Goal: Task Accomplishment & Management: Manage account settings

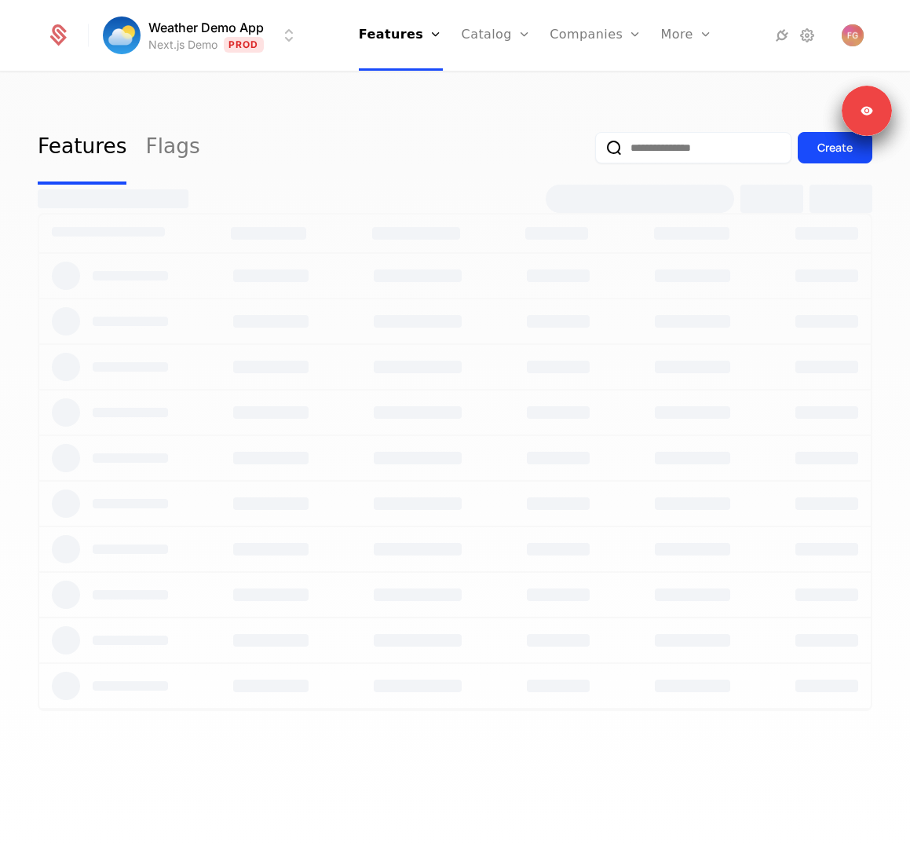
select select "**"
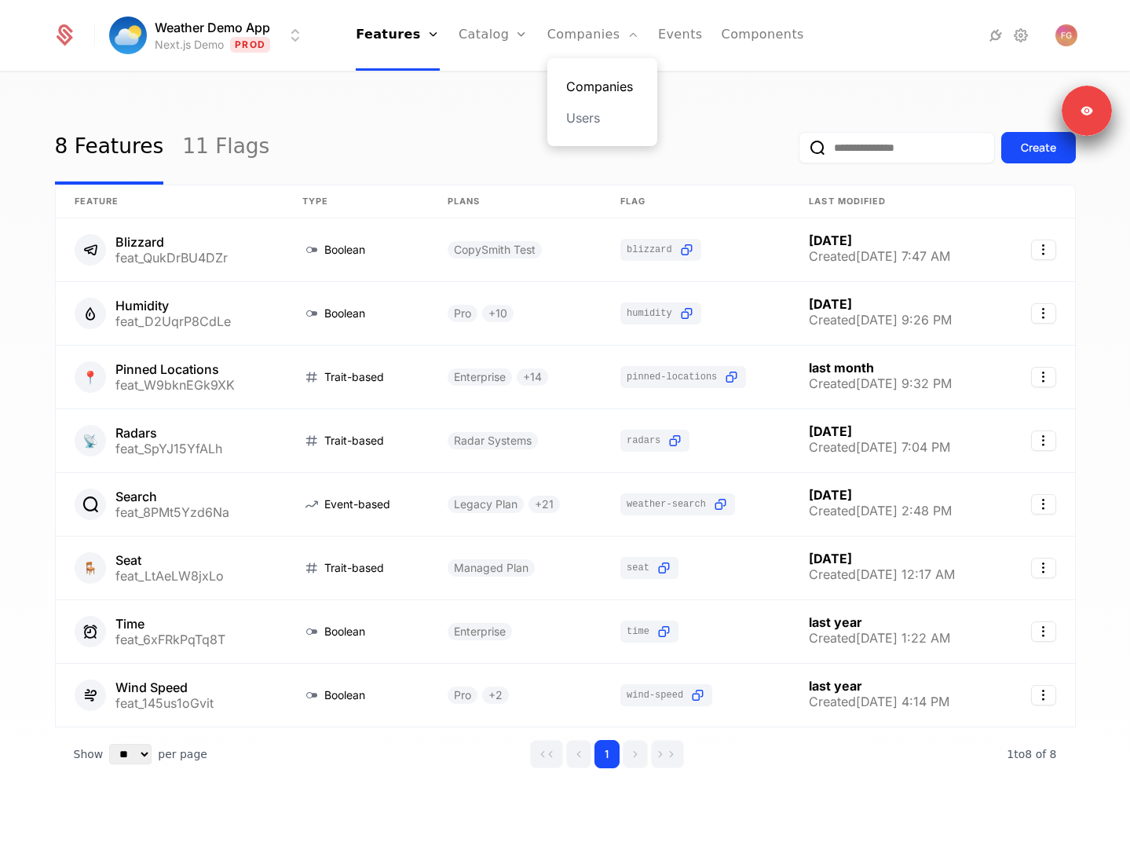
click at [581, 87] on link "Companies" at bounding box center [602, 86] width 72 height 19
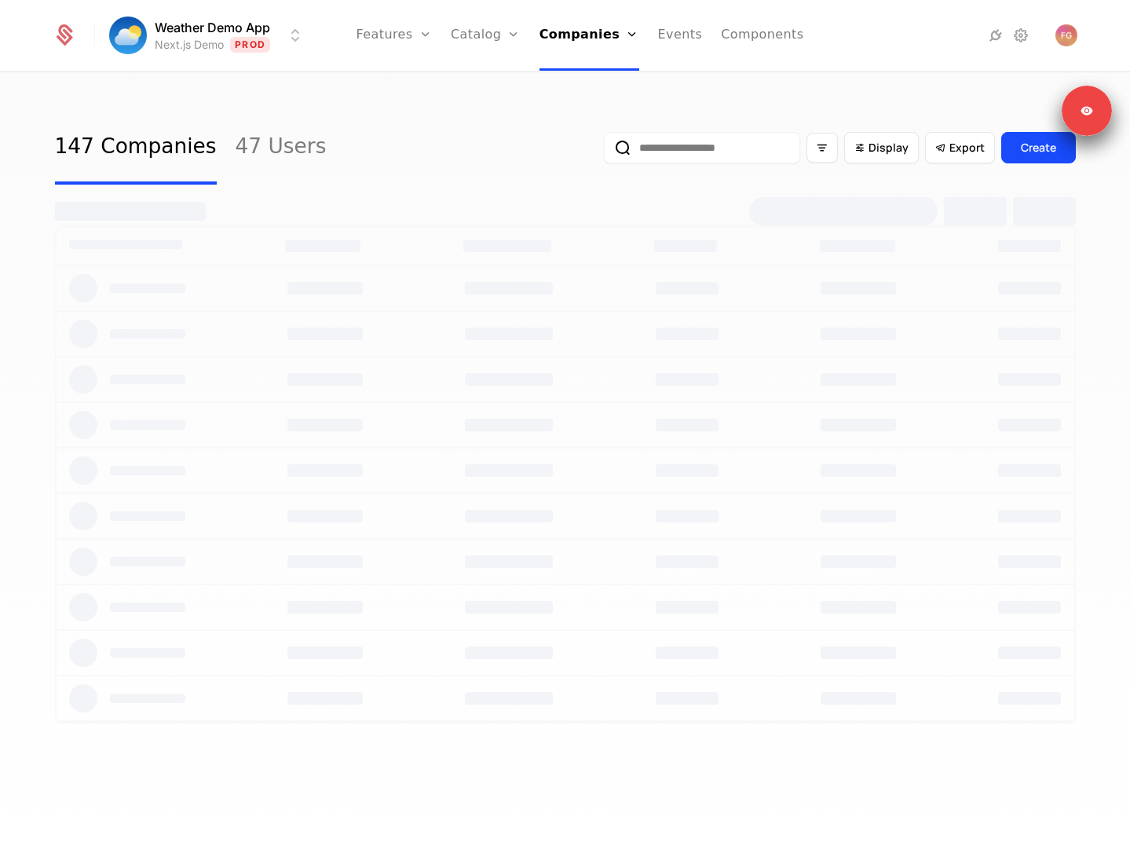
select select "**"
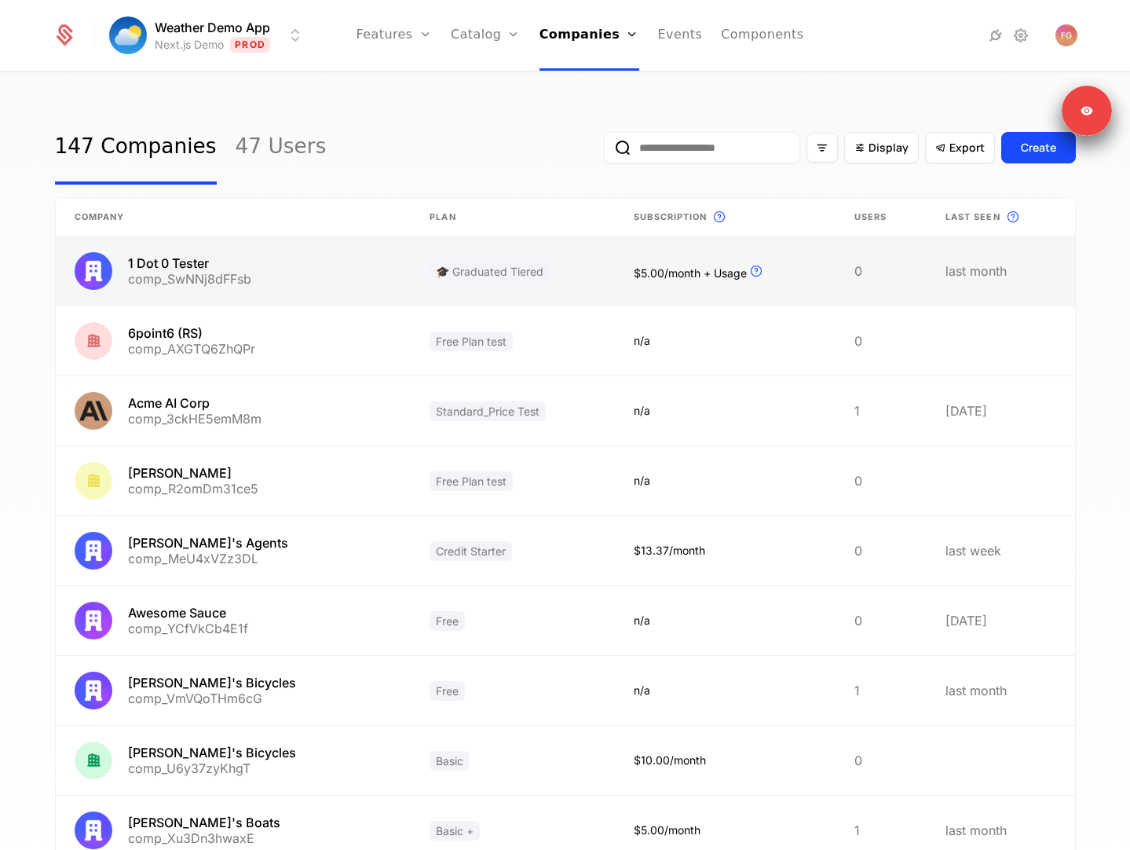
click at [429, 263] on link at bounding box center [513, 270] width 204 height 69
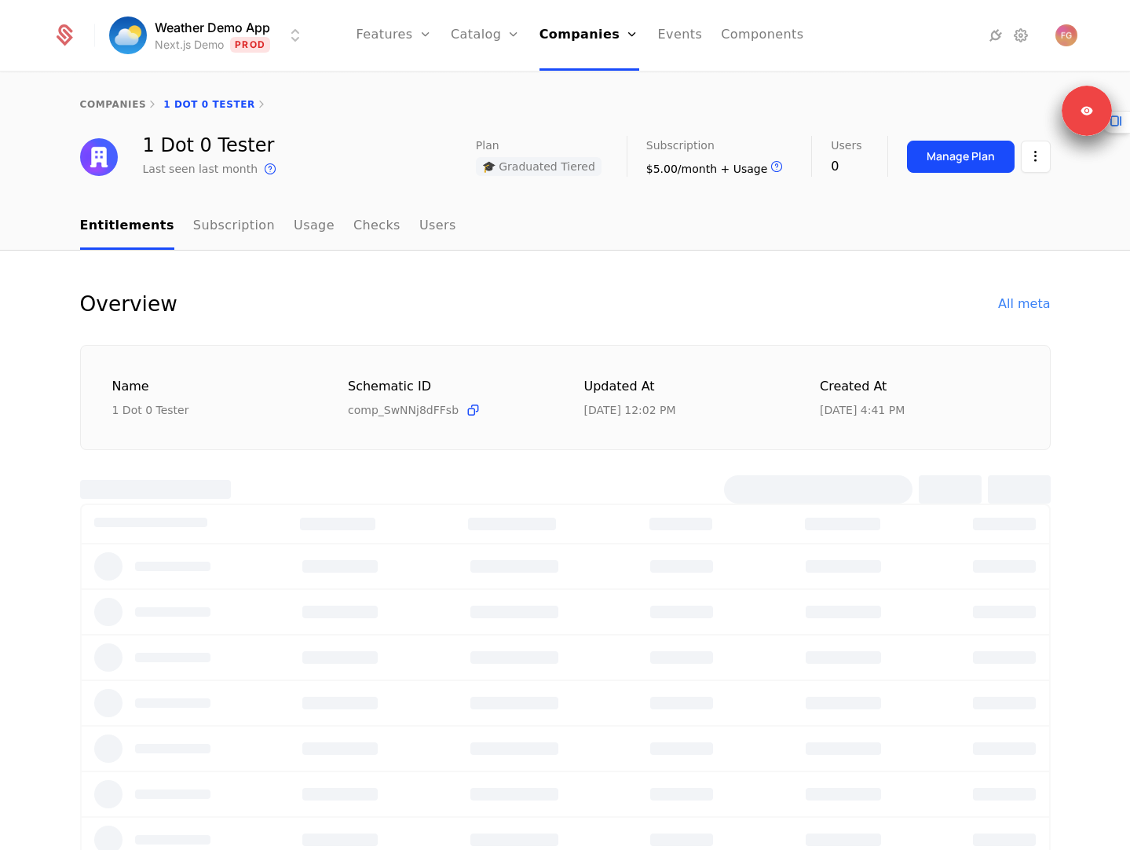
select select "**"
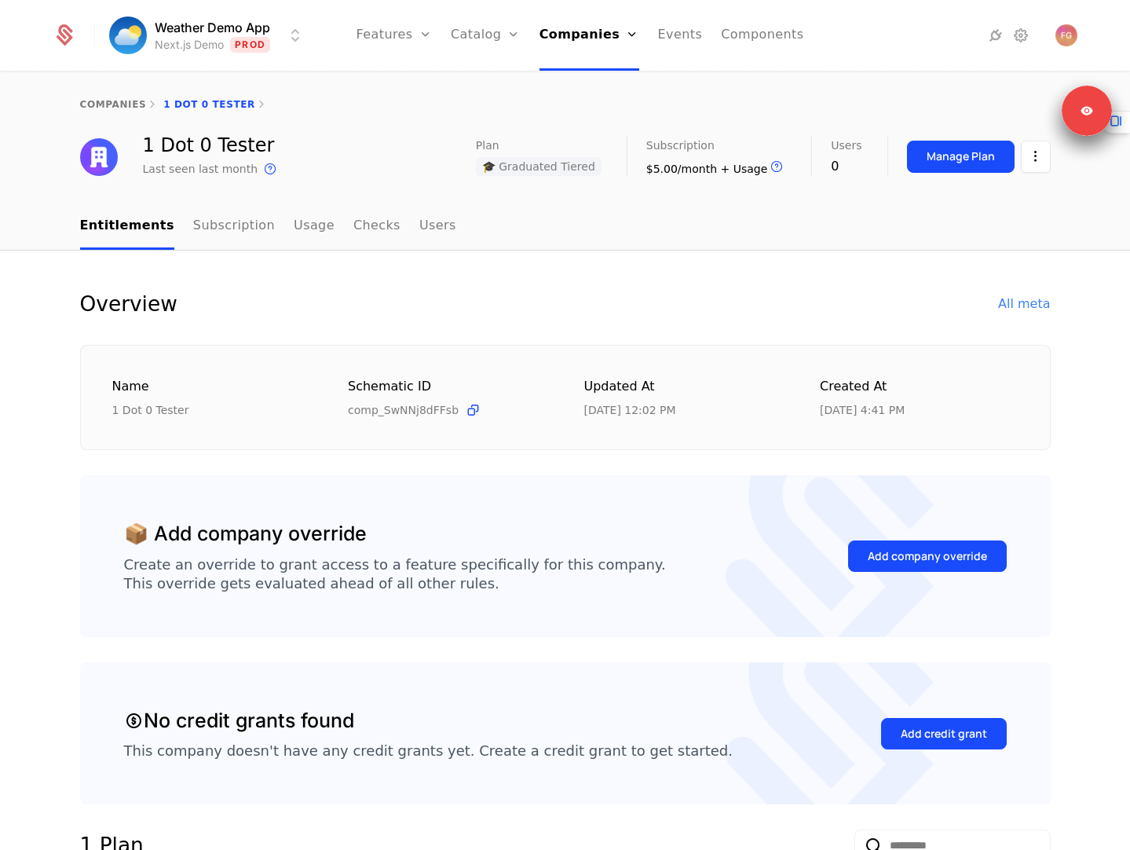
select select "**"
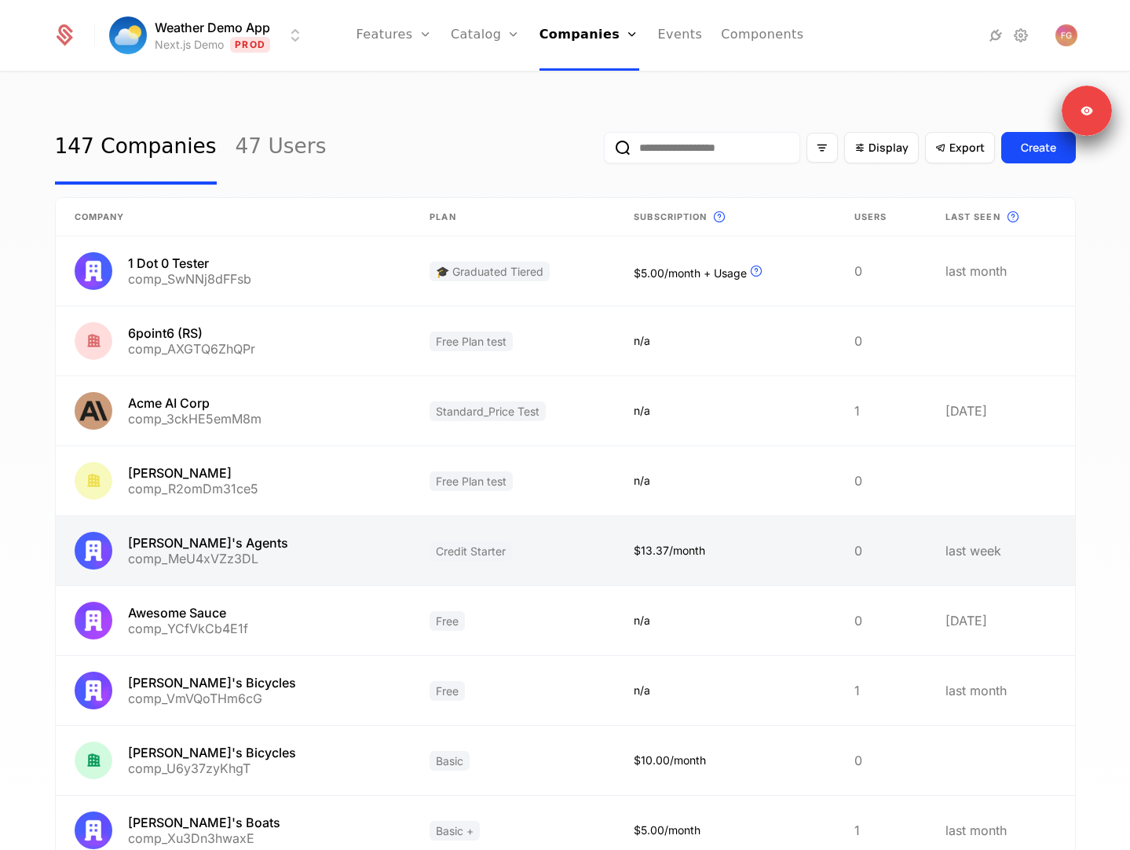
click at [353, 547] on link at bounding box center [234, 550] width 356 height 69
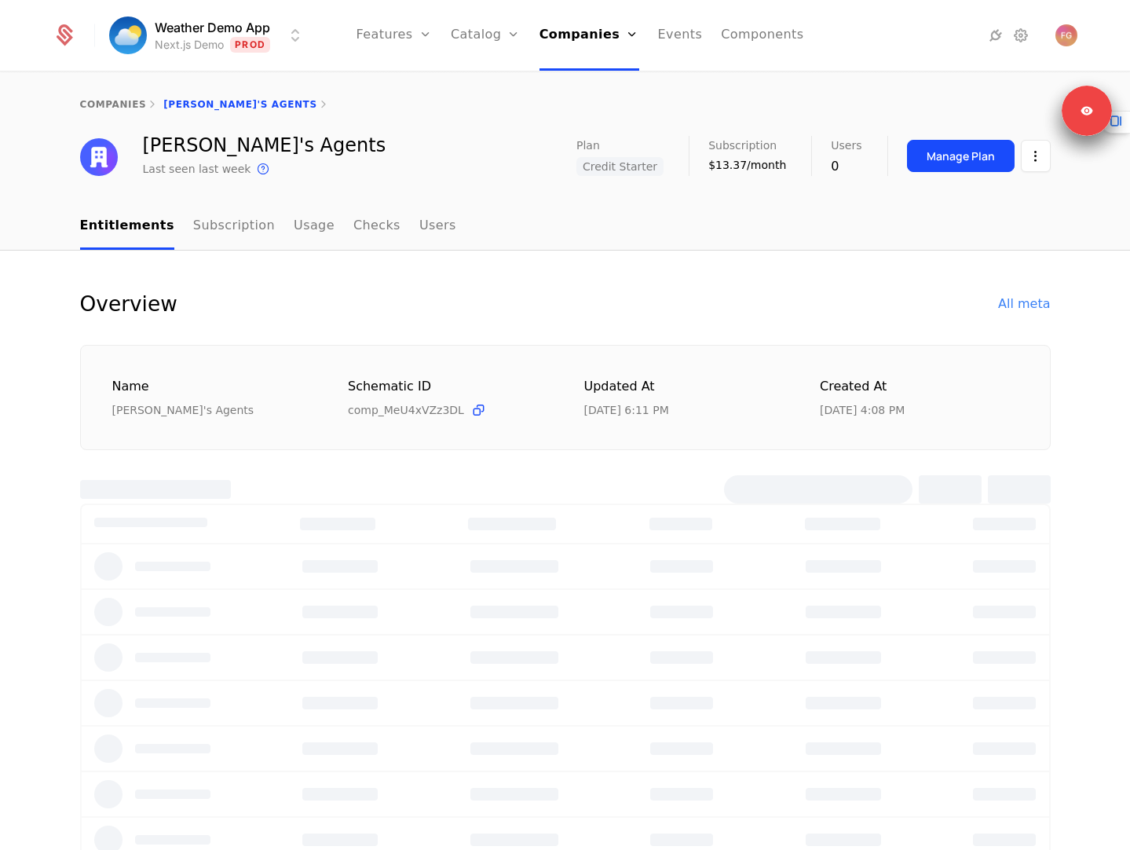
select select "**"
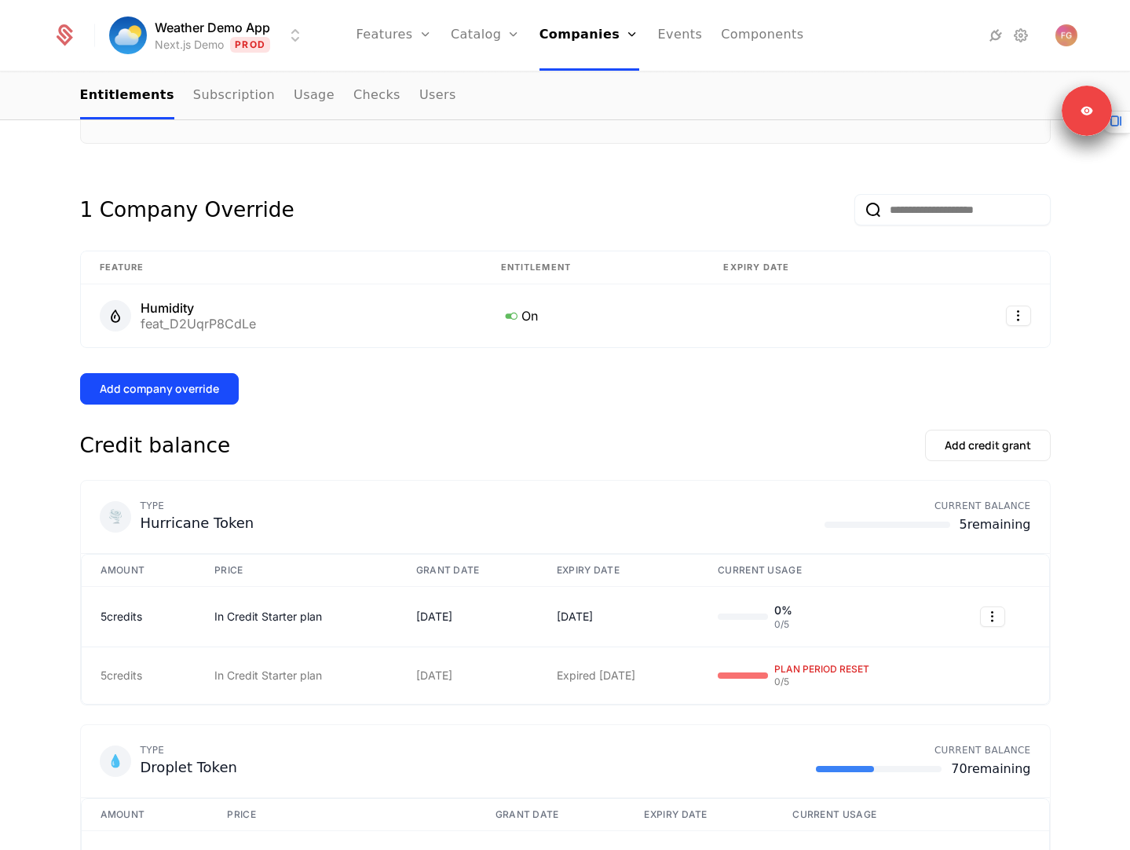
scroll to position [435, 0]
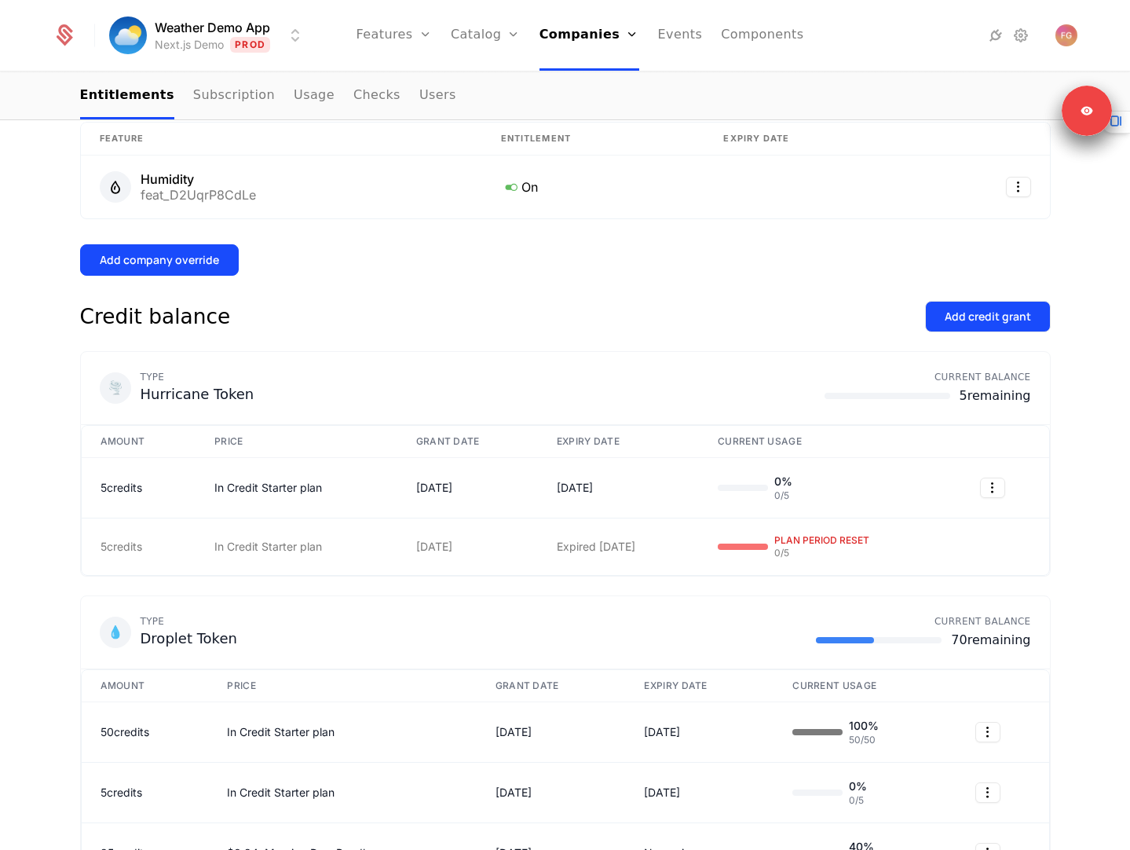
click at [909, 324] on button "Add credit grant" at bounding box center [988, 316] width 126 height 31
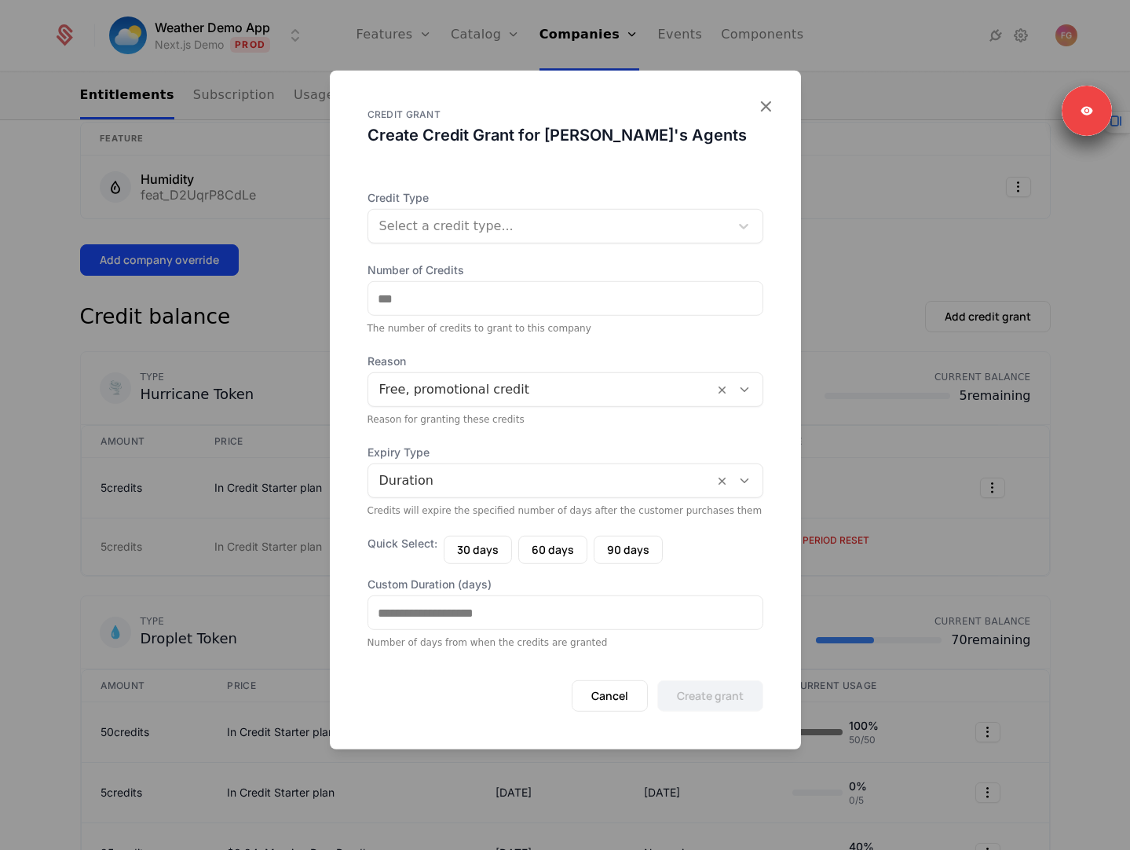
click at [587, 225] on div at bounding box center [548, 226] width 339 height 22
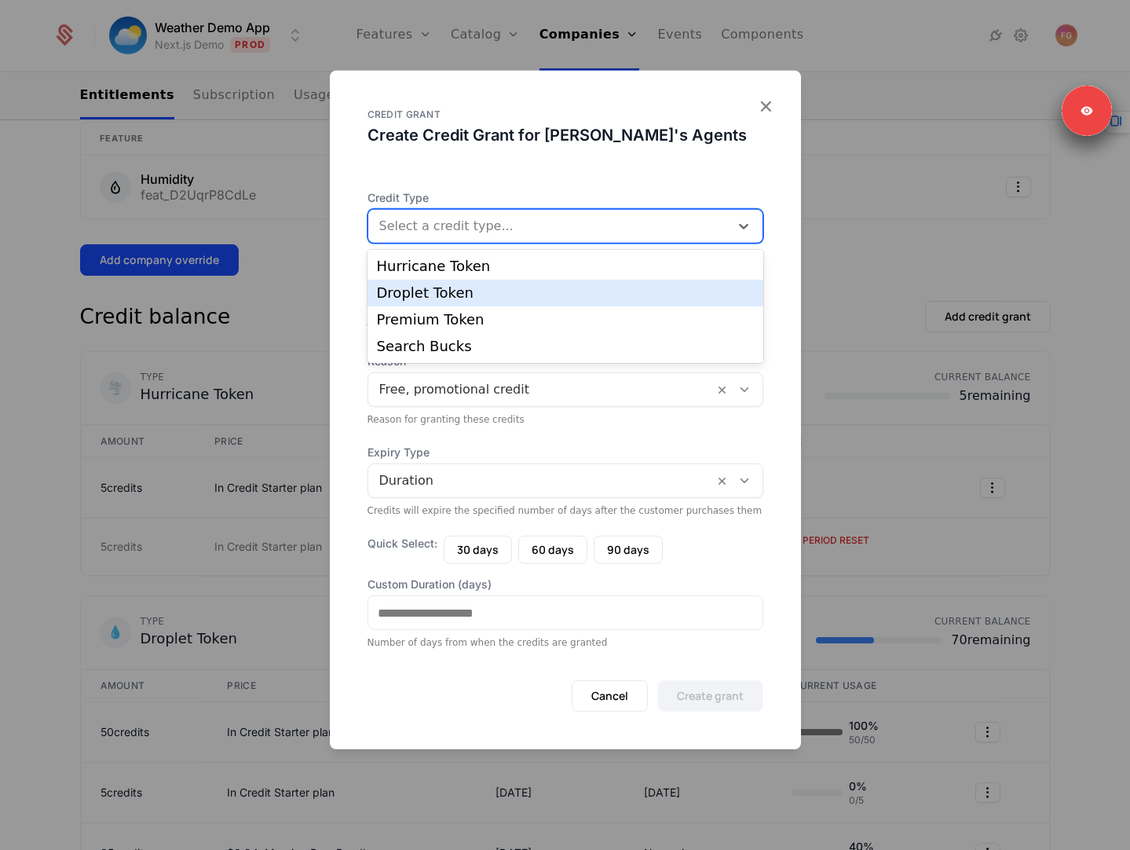
click at [561, 281] on div "Droplet Token" at bounding box center [566, 293] width 396 height 27
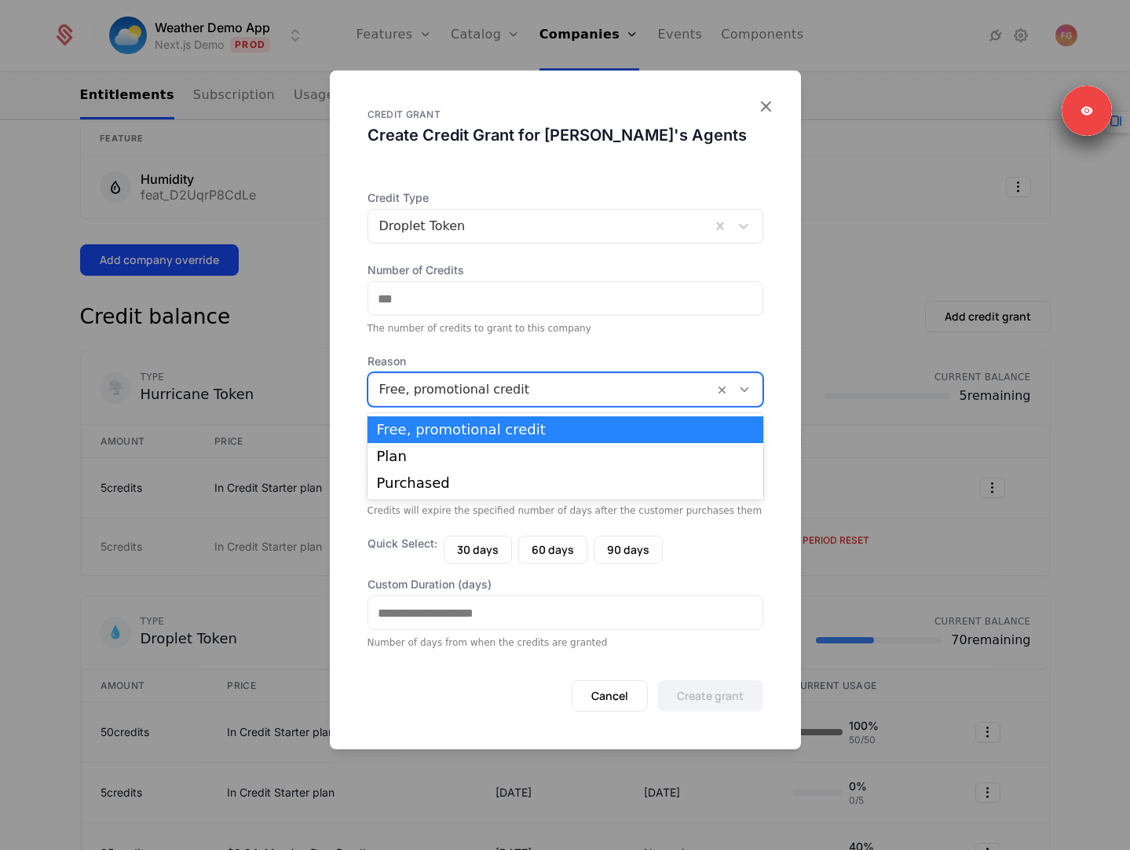
click at [511, 402] on div "Free, promotional credit" at bounding box center [541, 389] width 346 height 28
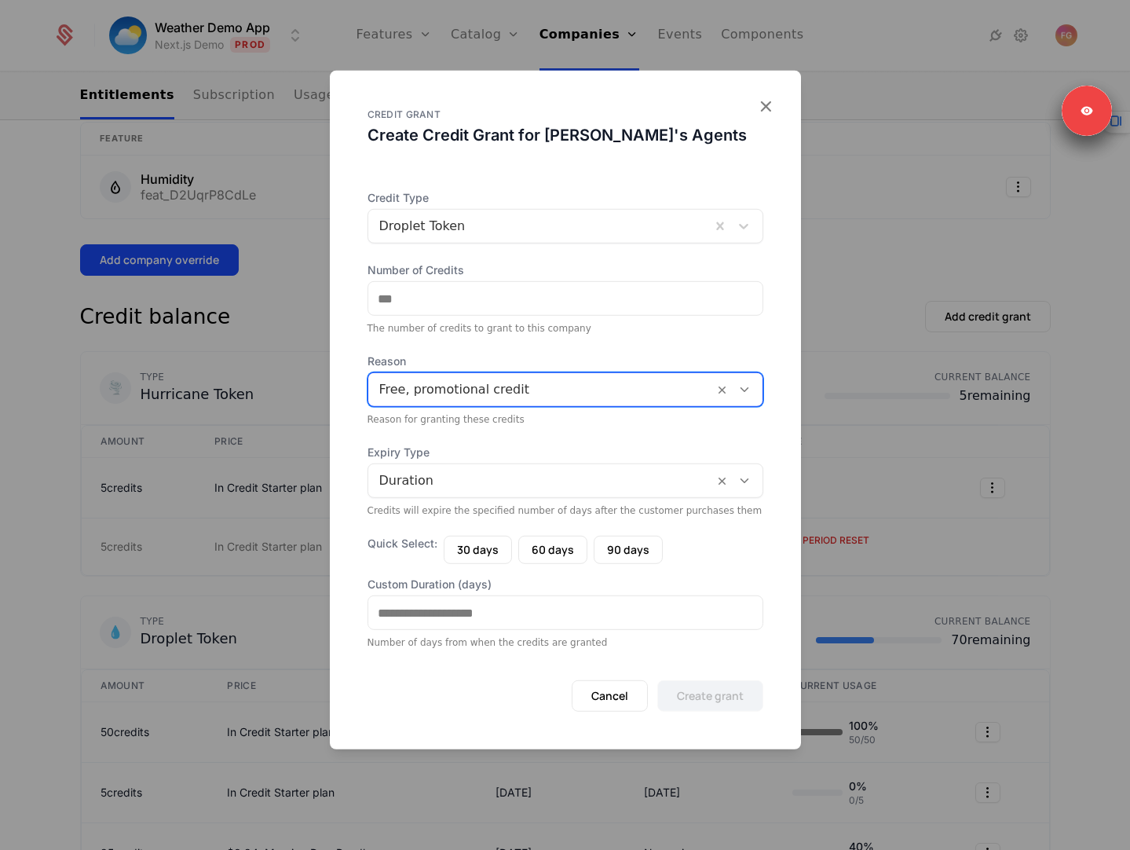
click at [511, 388] on div at bounding box center [541, 390] width 324 height 22
click at [148, 321] on div at bounding box center [565, 425] width 1130 height 850
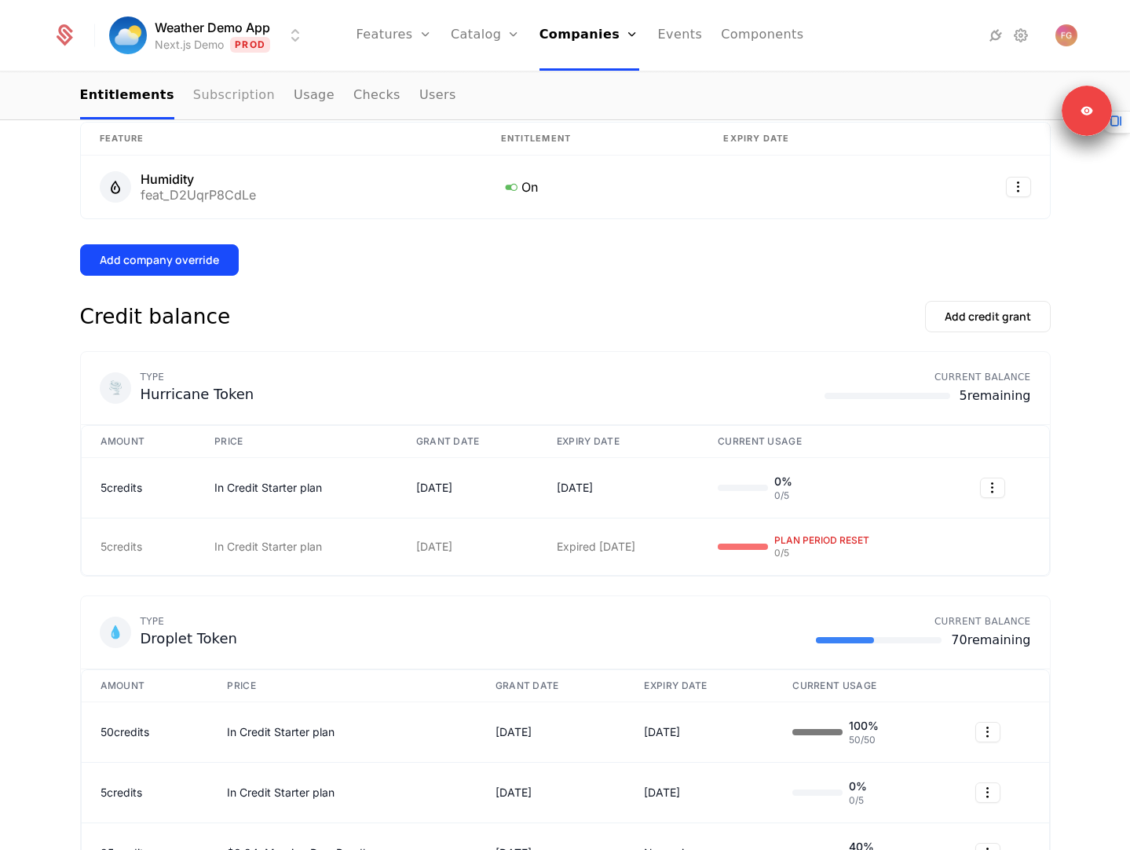
click at [239, 96] on link "Subscription" at bounding box center [234, 96] width 82 height 46
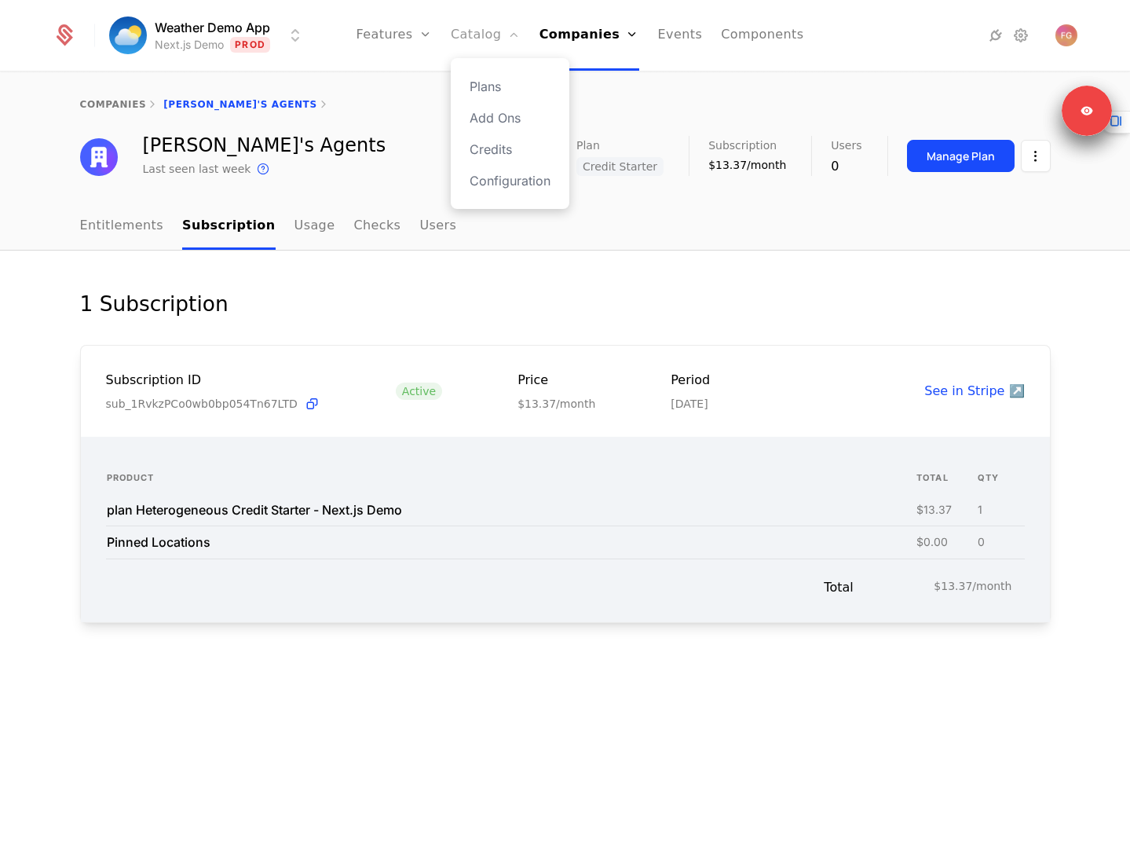
click at [483, 27] on link "Catalog" at bounding box center [486, 35] width 70 height 71
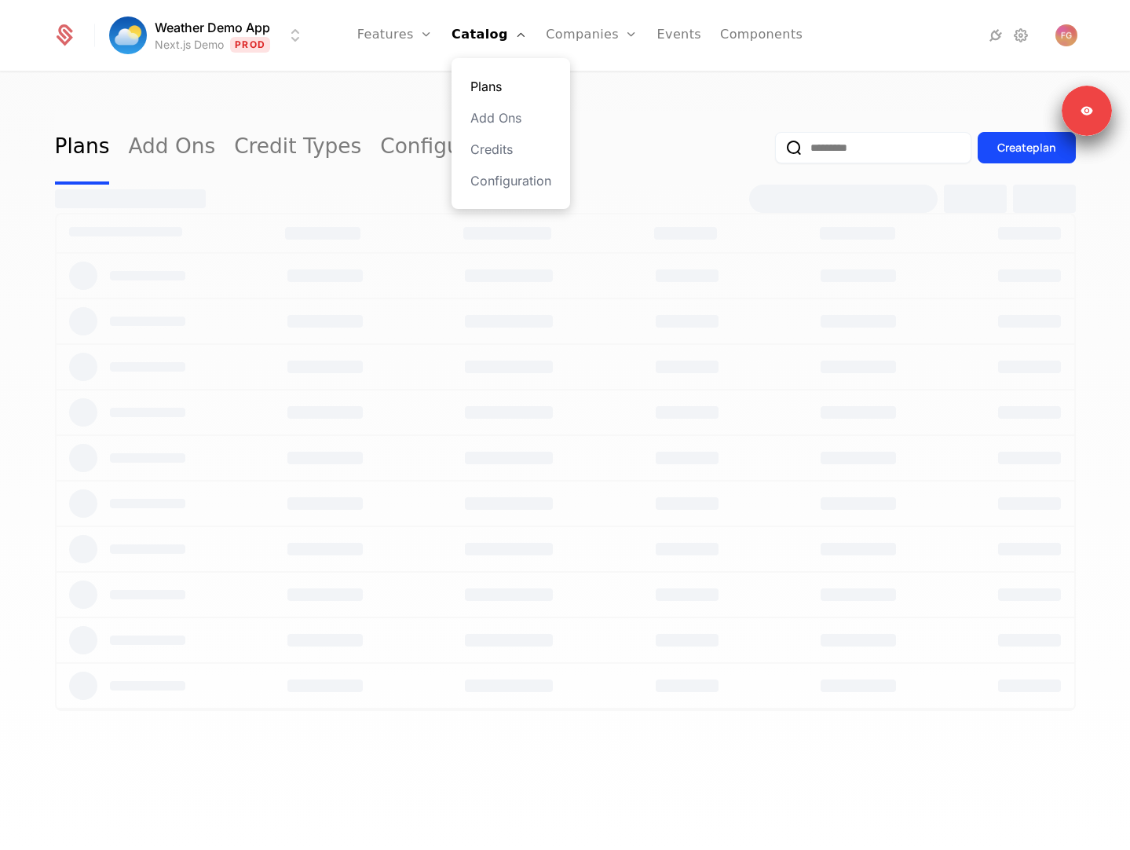
select select "**"
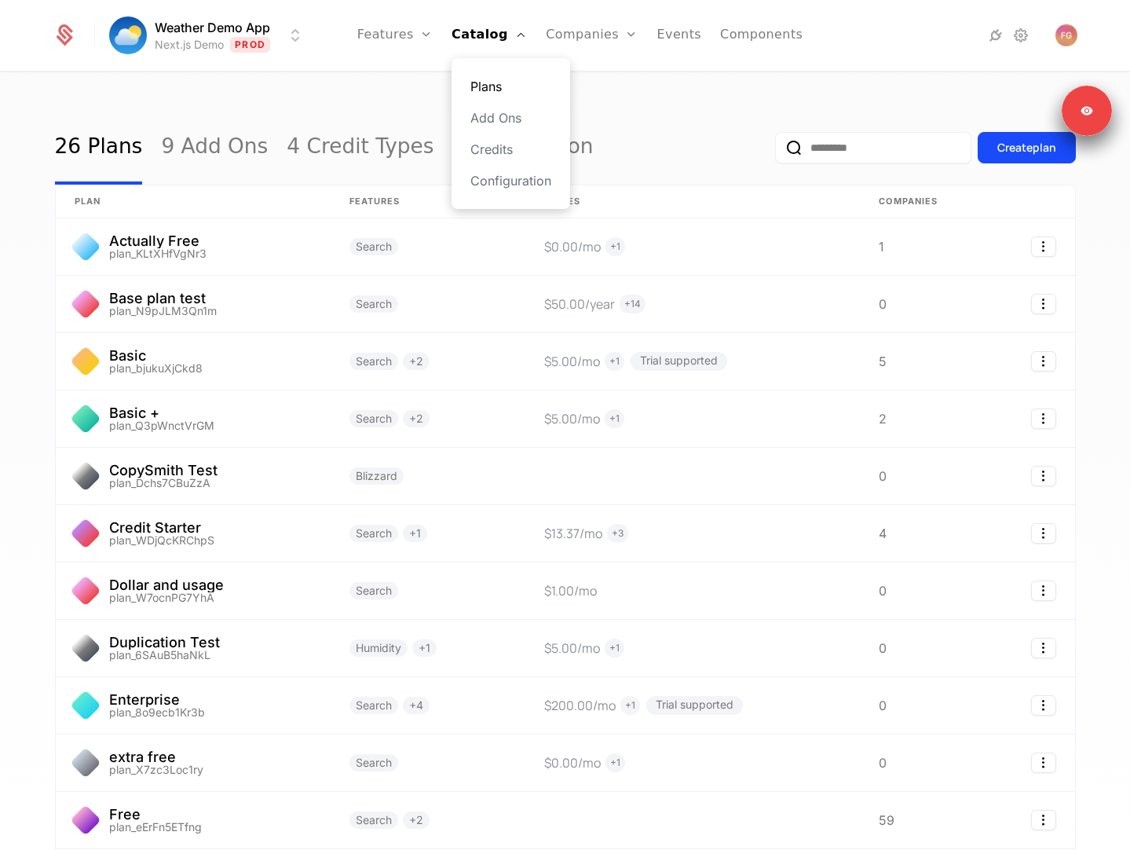
click at [498, 77] on link "Plans" at bounding box center [510, 86] width 81 height 19
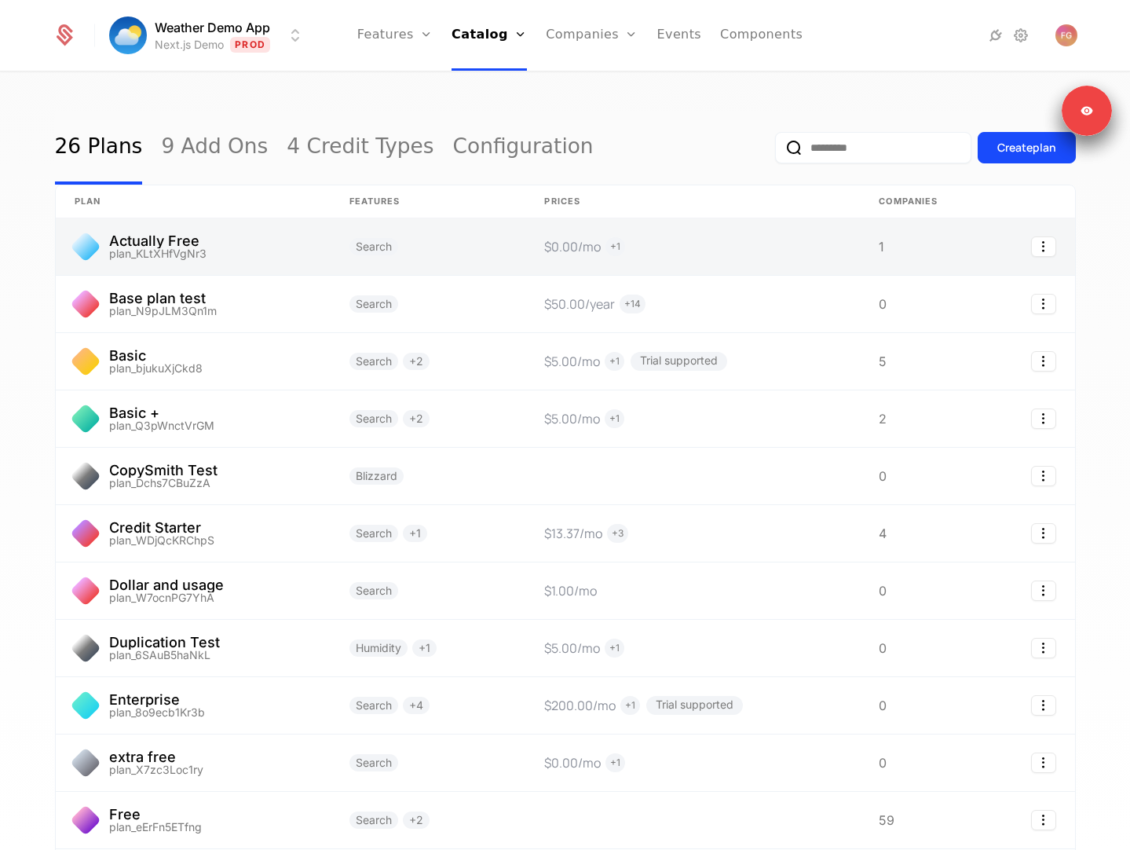
click at [444, 262] on link at bounding box center [429, 246] width 196 height 57
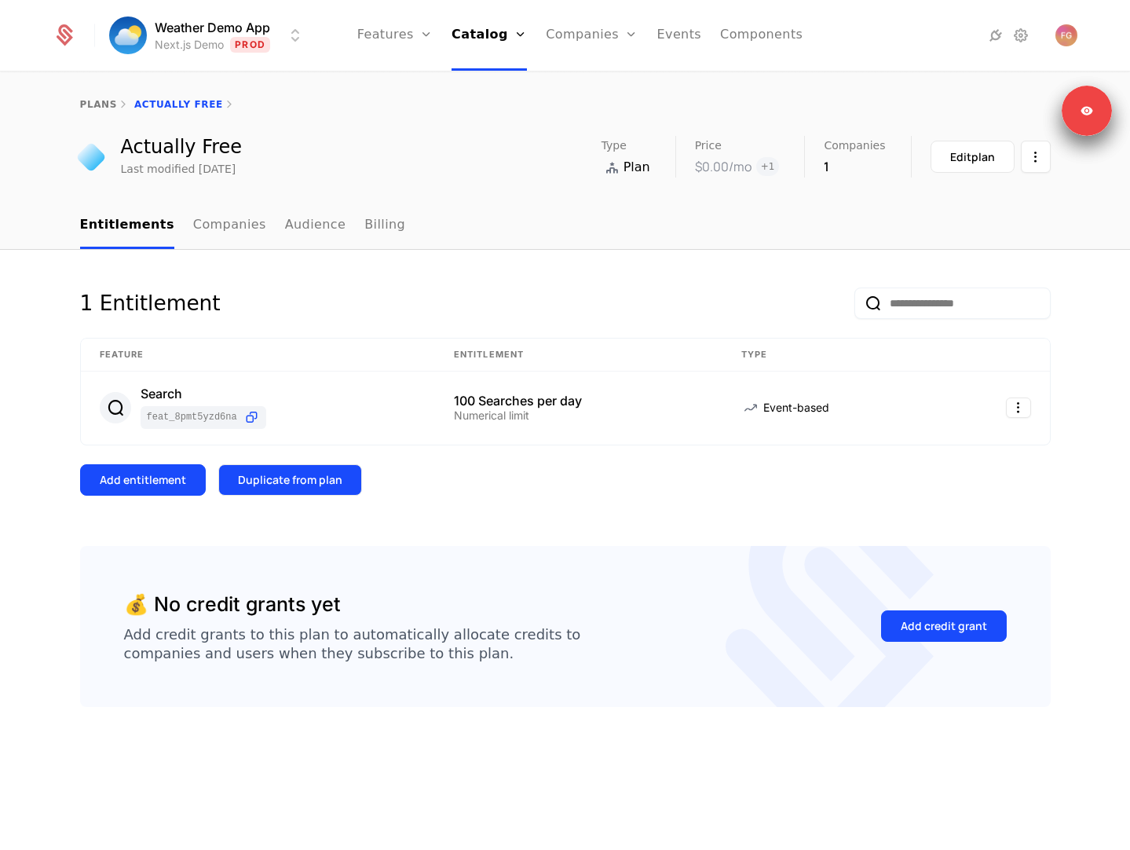
click at [280, 477] on div "Duplicate from plan" at bounding box center [290, 480] width 104 height 16
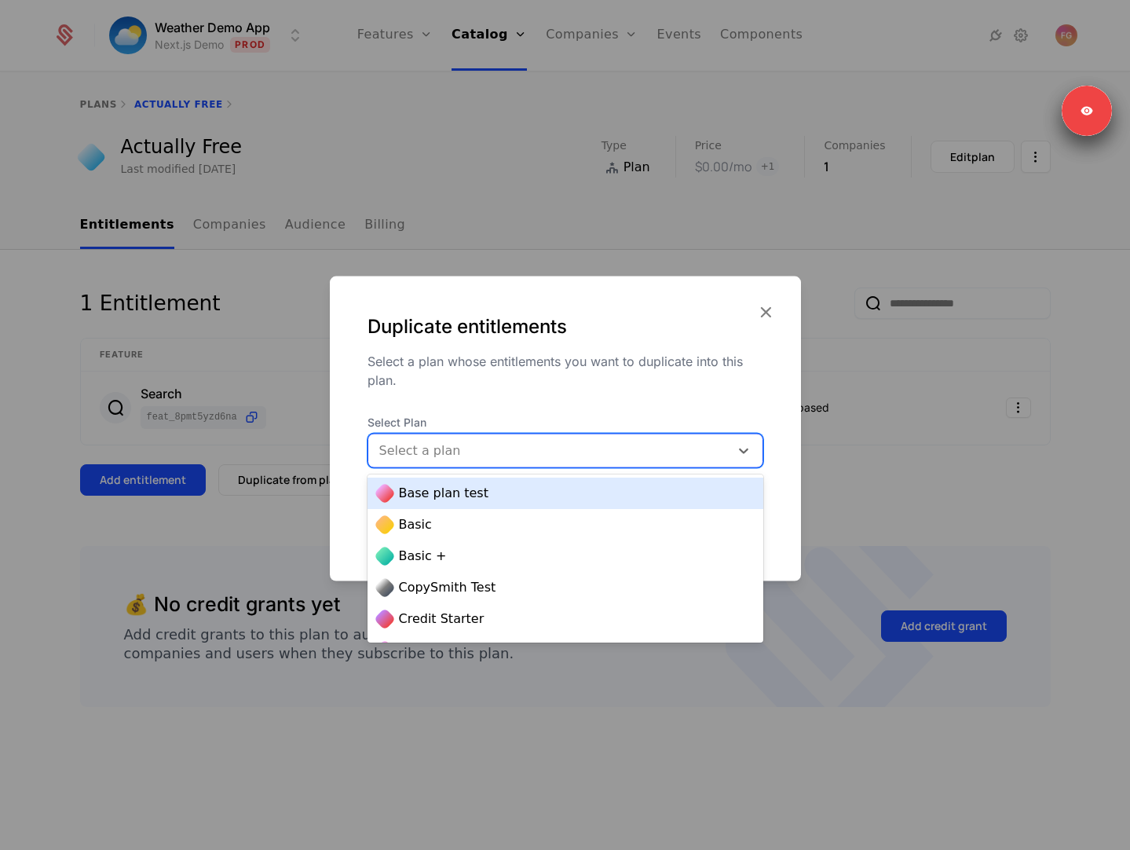
click at [421, 451] on div at bounding box center [548, 451] width 339 height 22
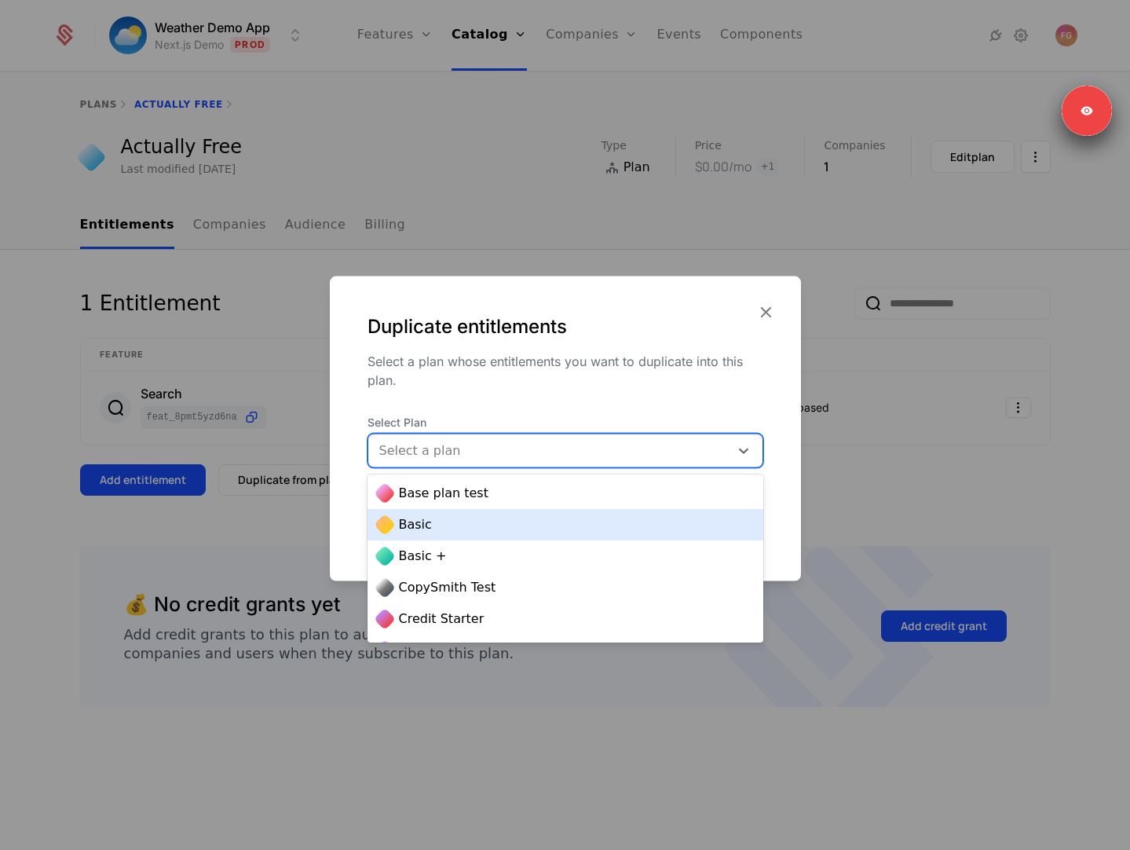
click at [451, 528] on div "Basic" at bounding box center [565, 524] width 377 height 19
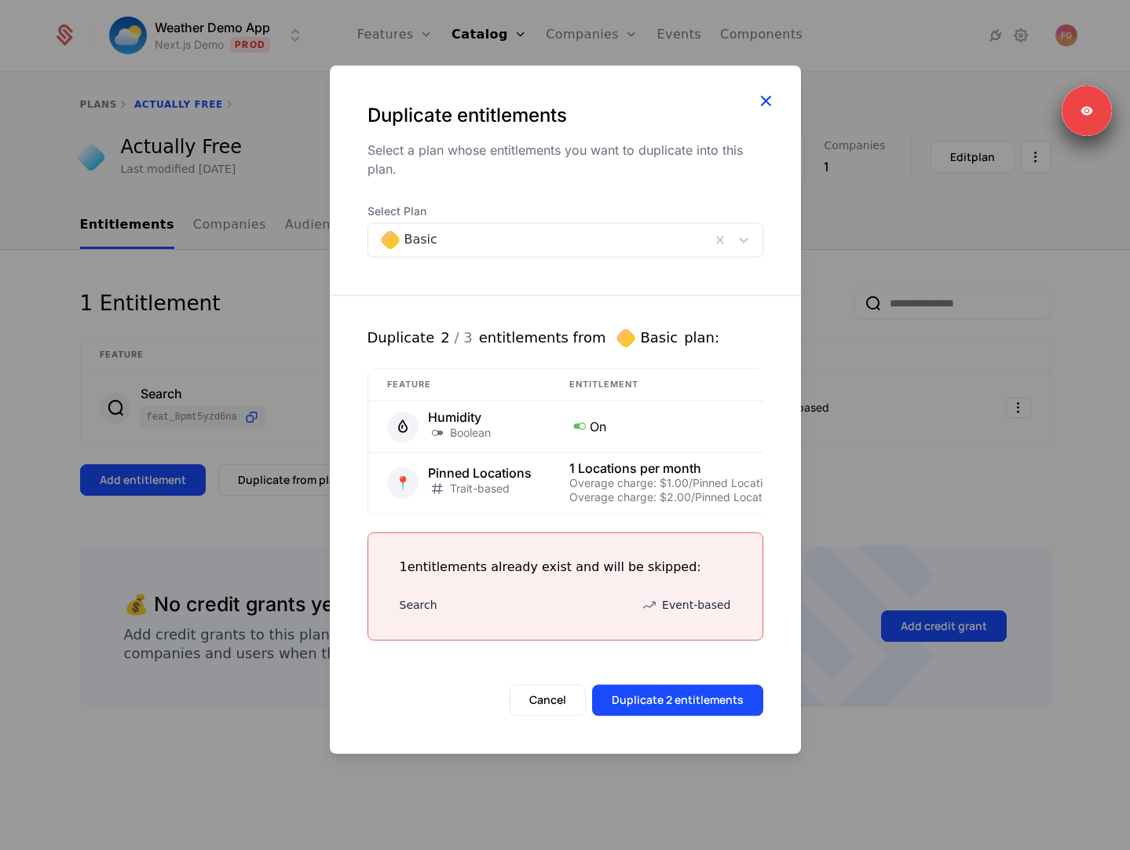
click at [766, 100] on icon "button" at bounding box center [766, 100] width 20 height 20
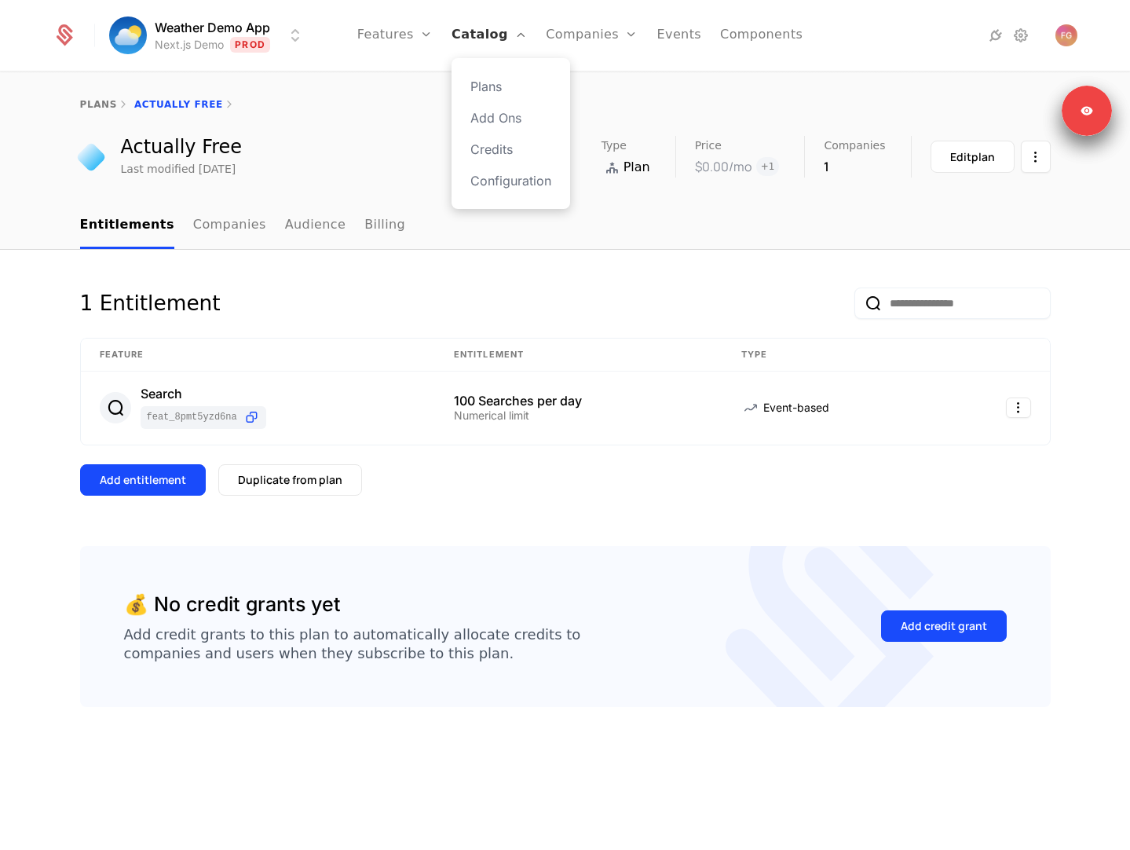
click at [501, 35] on link "Catalog" at bounding box center [489, 35] width 75 height 71
select select "**"
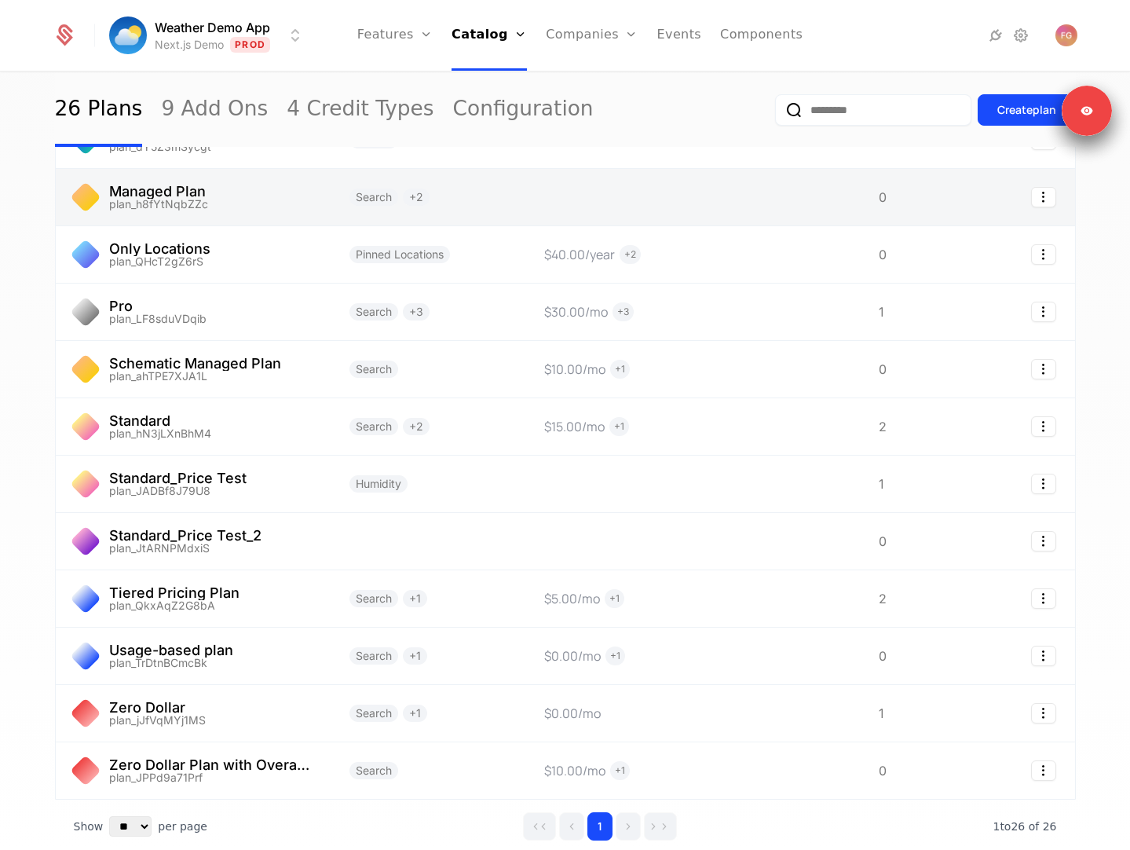
scroll to position [991, 0]
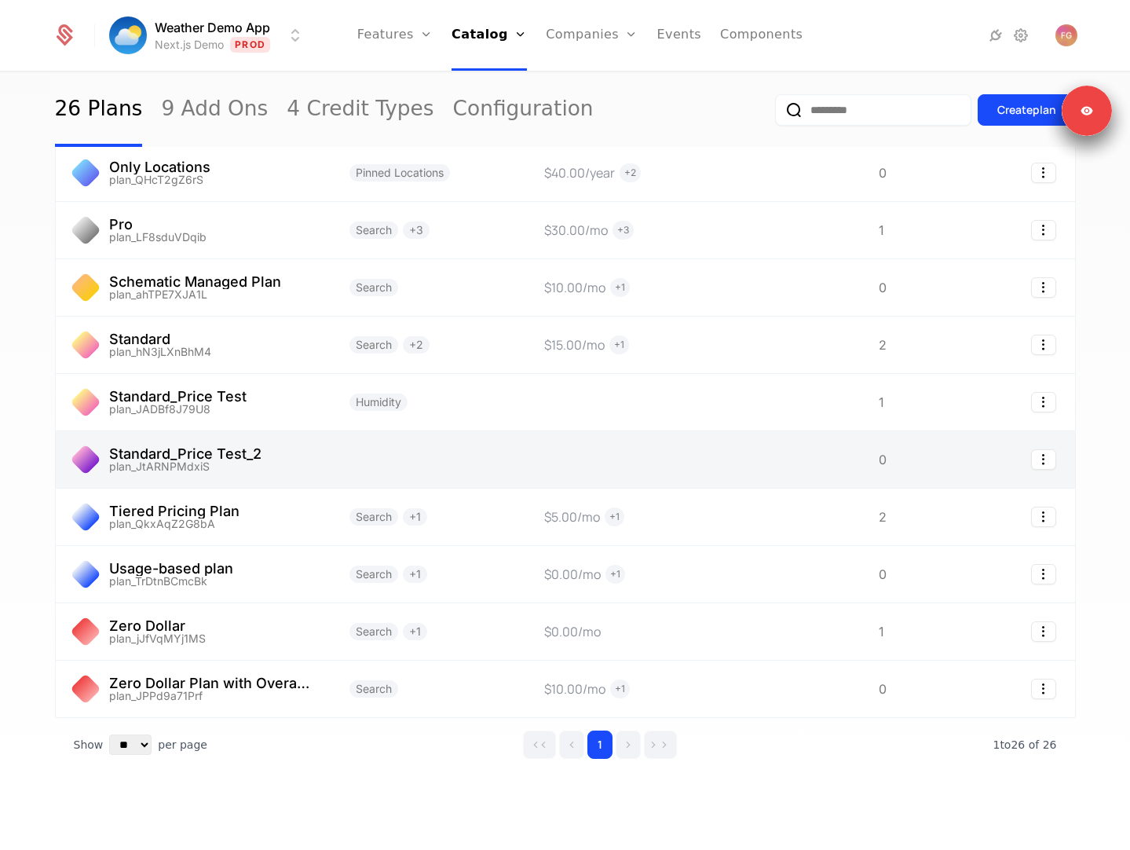
click at [543, 465] on link at bounding box center [692, 459] width 335 height 57
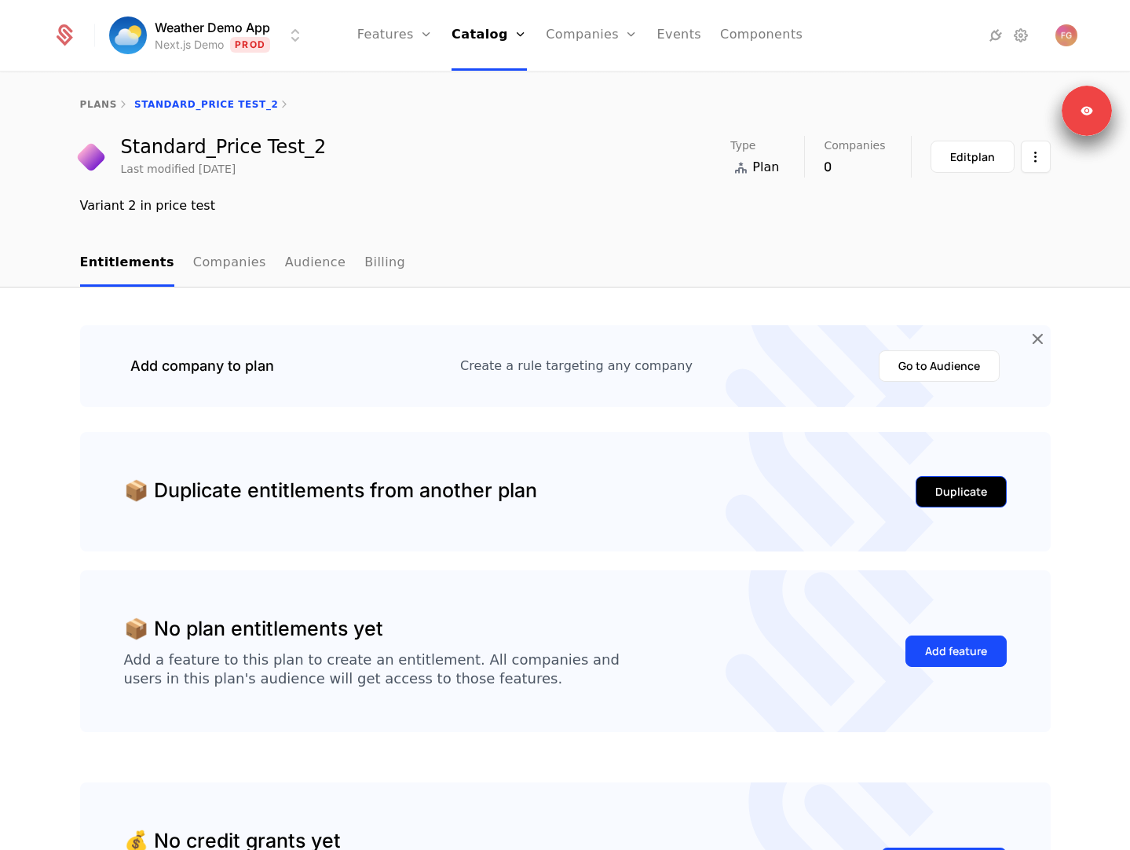
click at [909, 489] on div "Duplicate" at bounding box center [961, 492] width 52 height 16
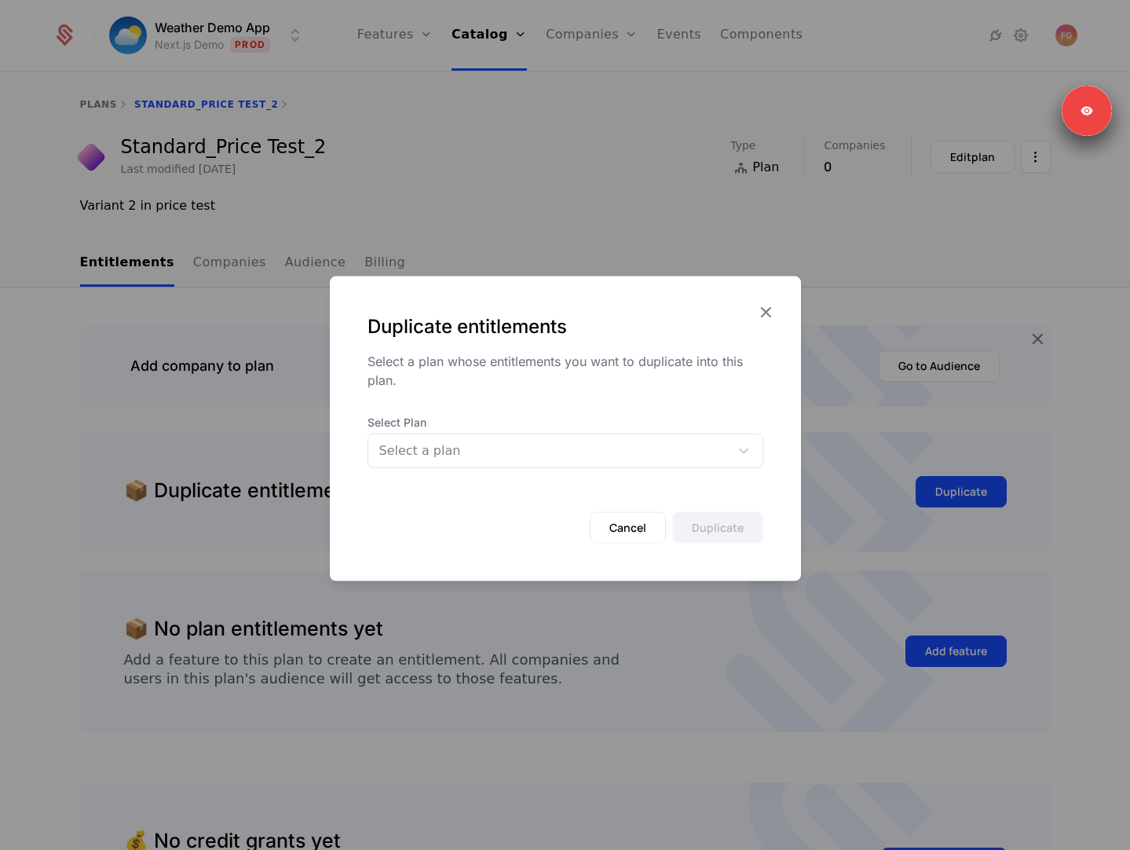
click at [615, 455] on div at bounding box center [548, 451] width 339 height 22
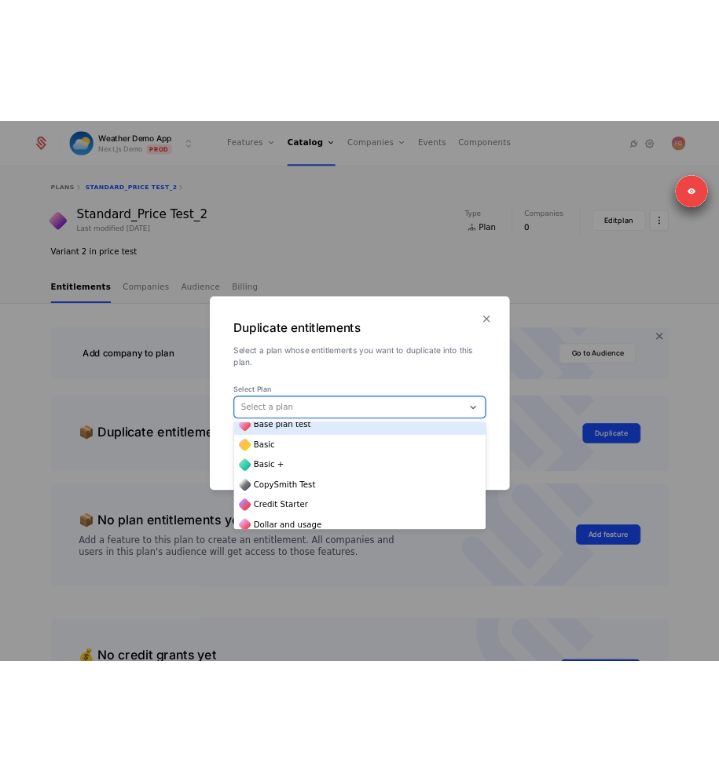
scroll to position [39, 0]
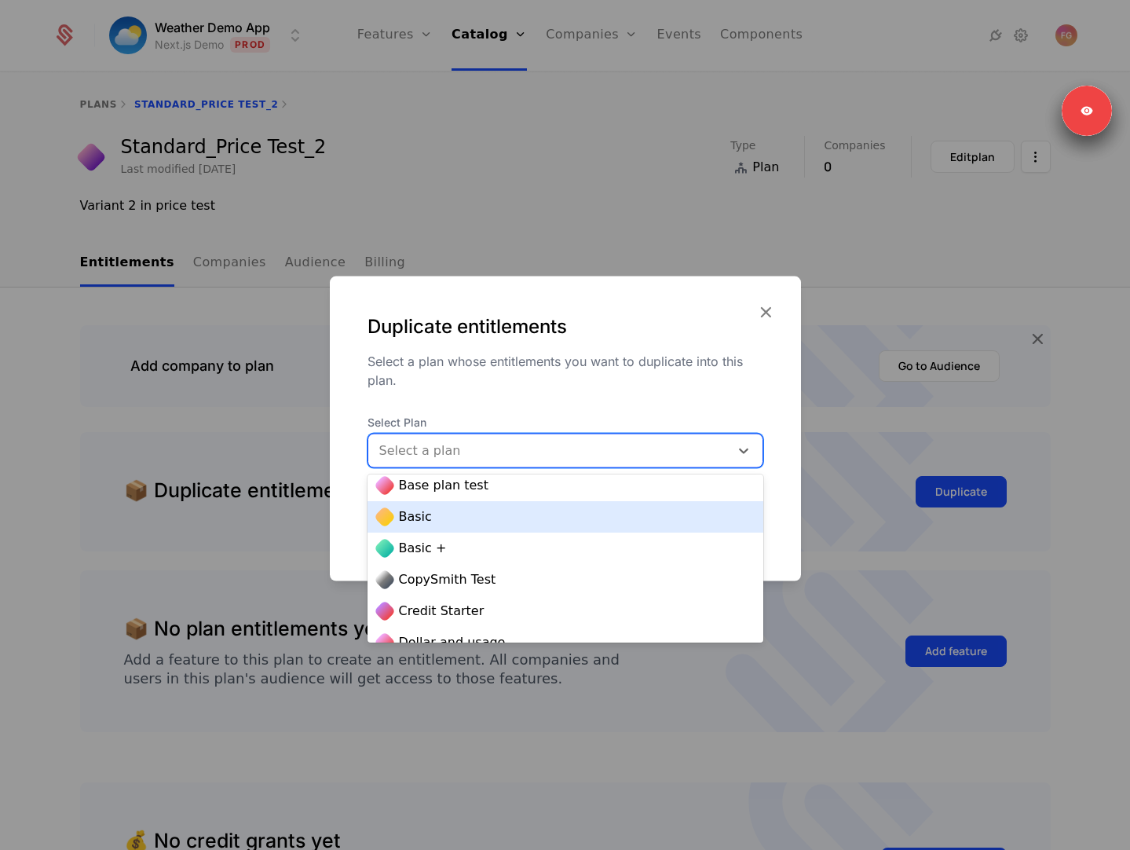
click at [570, 523] on div "Basic" at bounding box center [565, 516] width 377 height 19
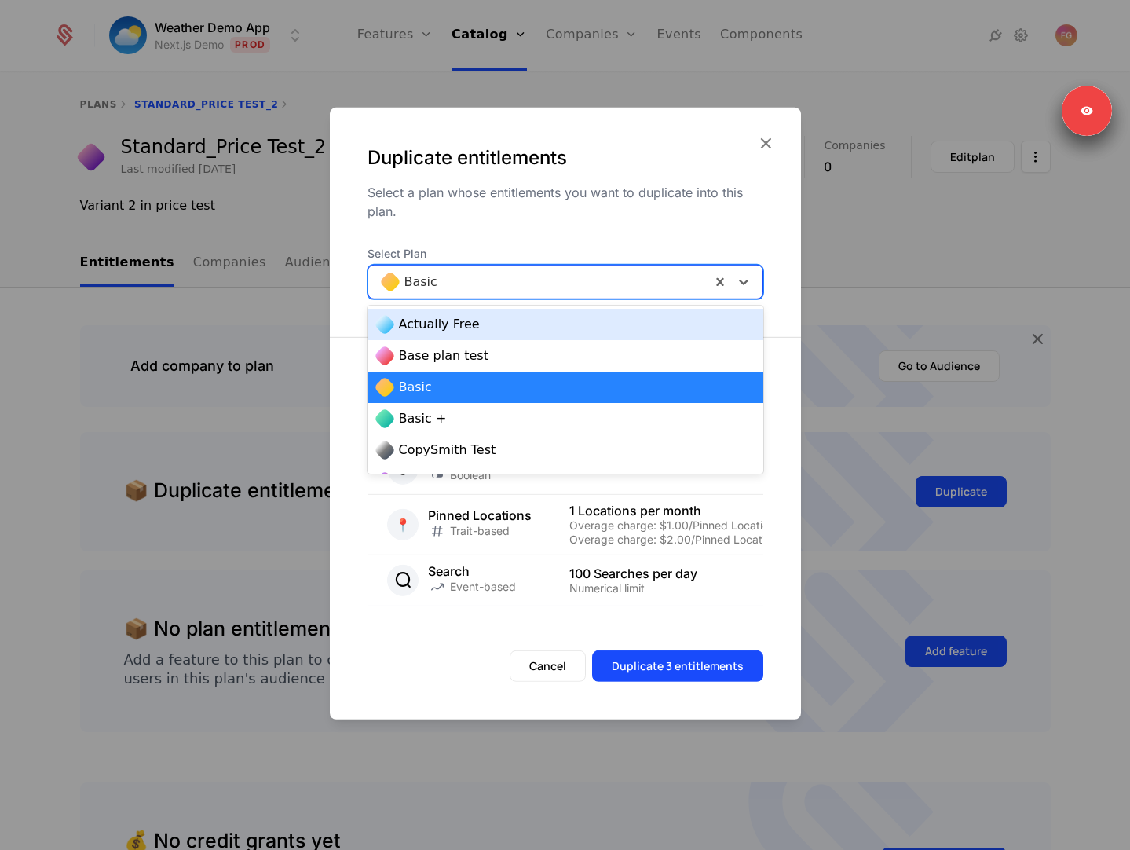
click at [571, 295] on div "Basic" at bounding box center [539, 282] width 342 height 28
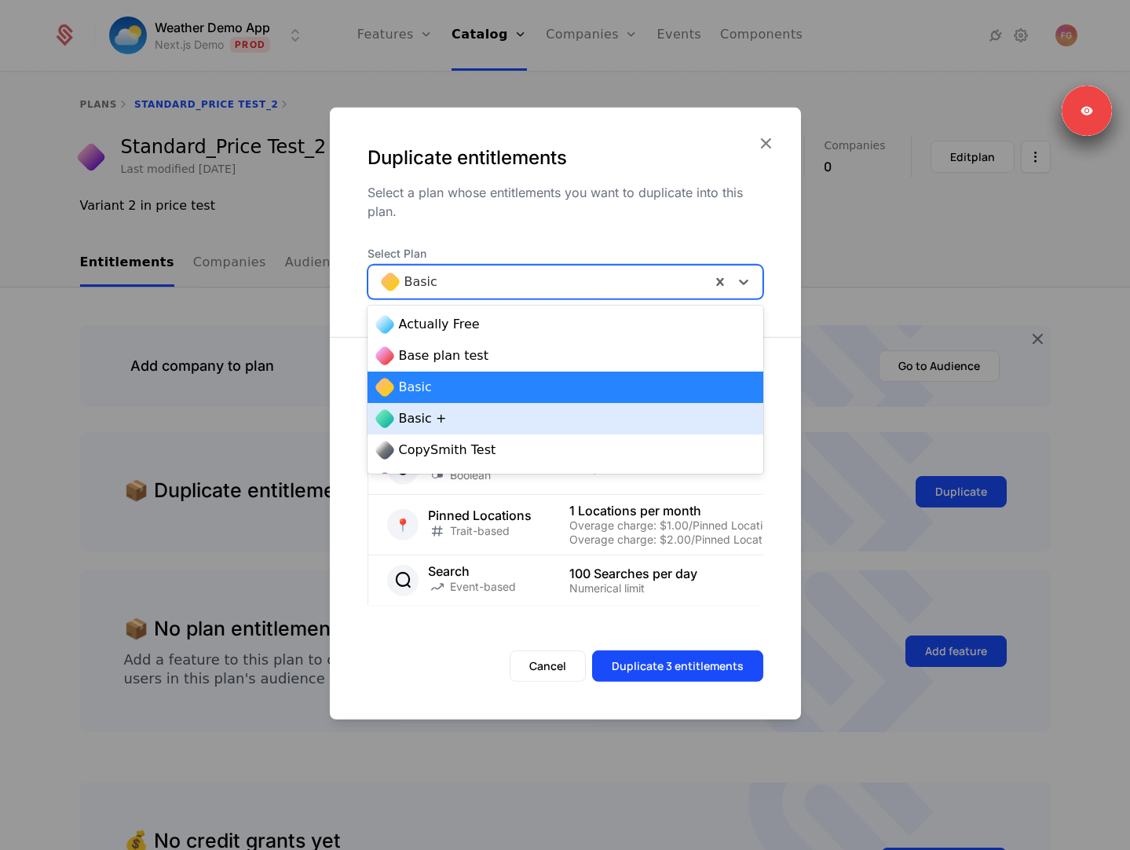
click at [545, 418] on div "Basic +" at bounding box center [565, 418] width 377 height 19
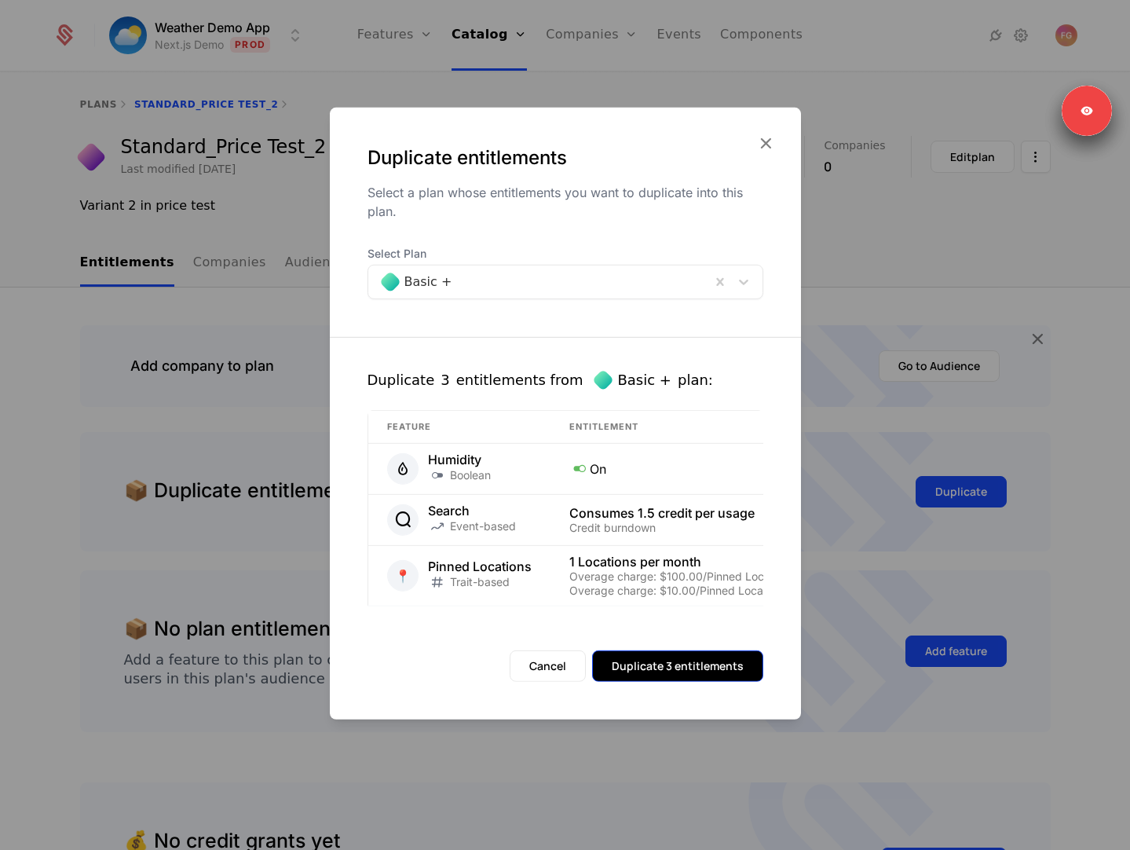
click at [618, 670] on button "Duplicate 3 entitlements" at bounding box center [677, 665] width 171 height 31
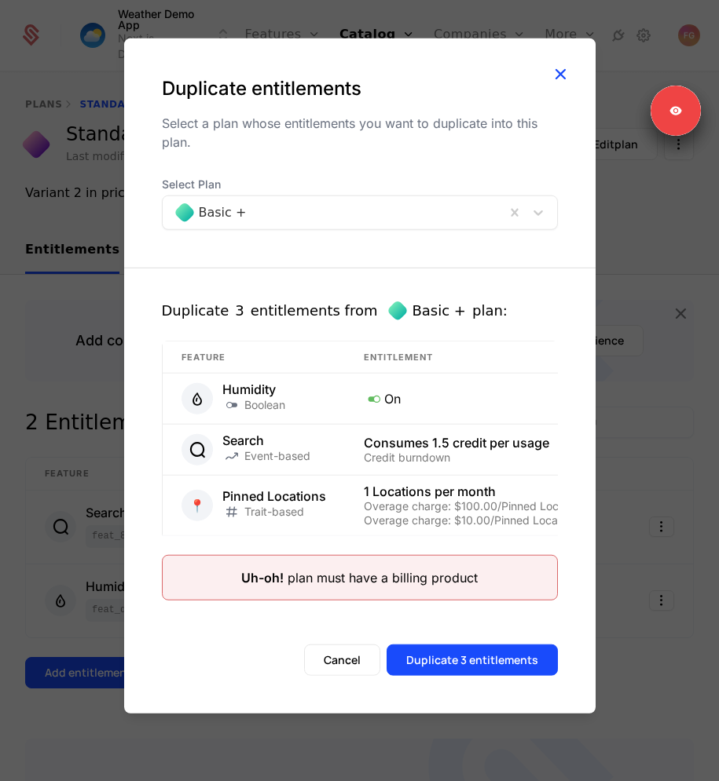
click at [556, 70] on icon "button" at bounding box center [560, 73] width 20 height 20
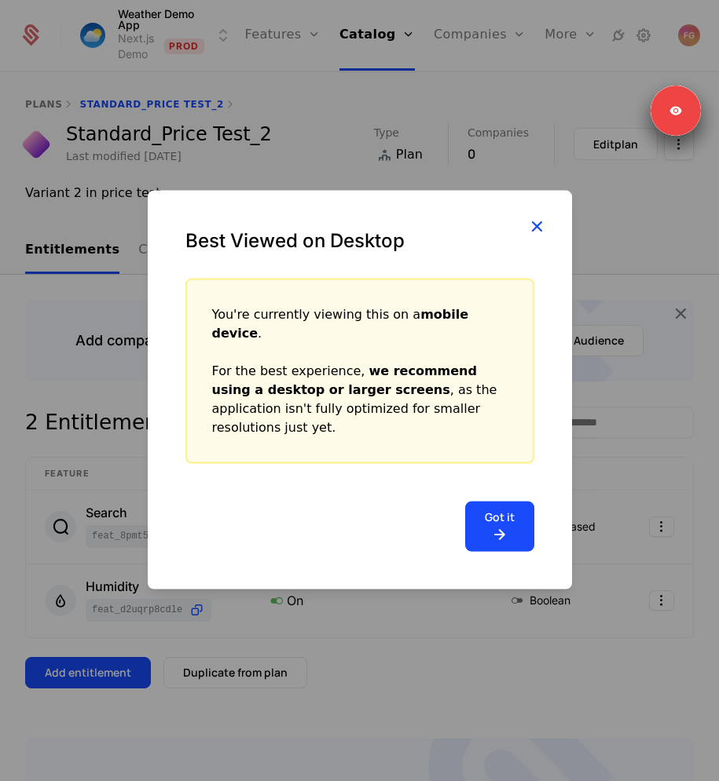
click at [533, 236] on icon "button" at bounding box center [536, 225] width 20 height 20
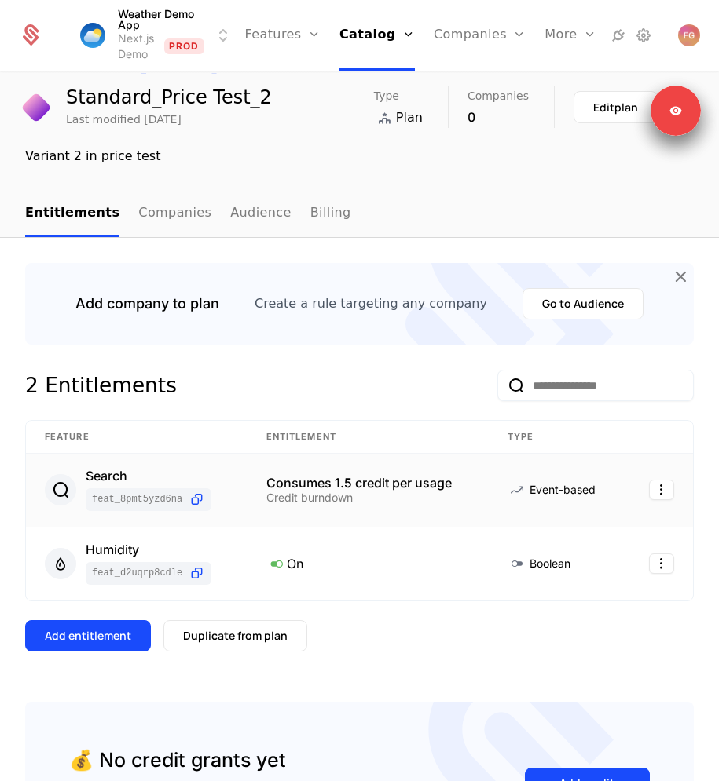
scroll to position [0, 0]
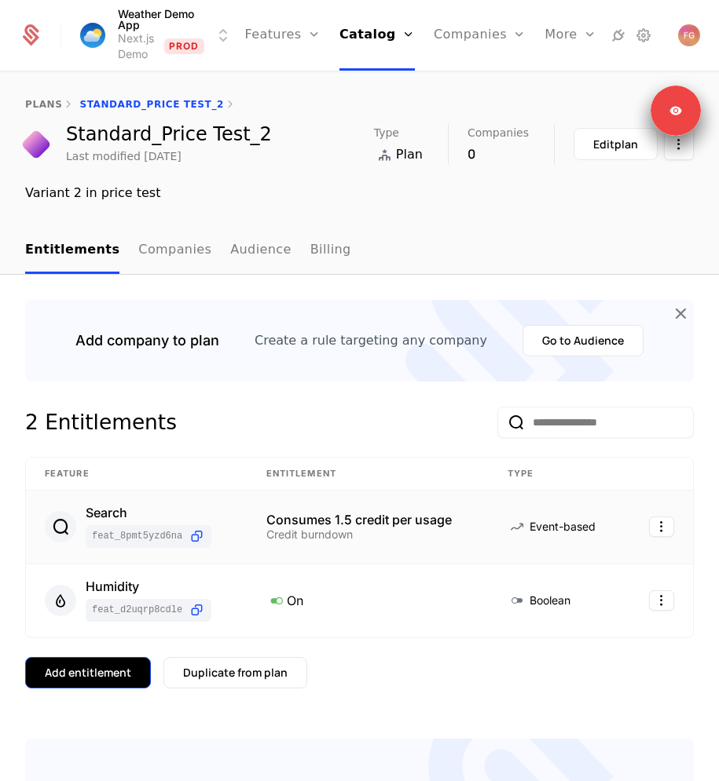
click at [98, 671] on div "Add entitlement" at bounding box center [88, 673] width 86 height 16
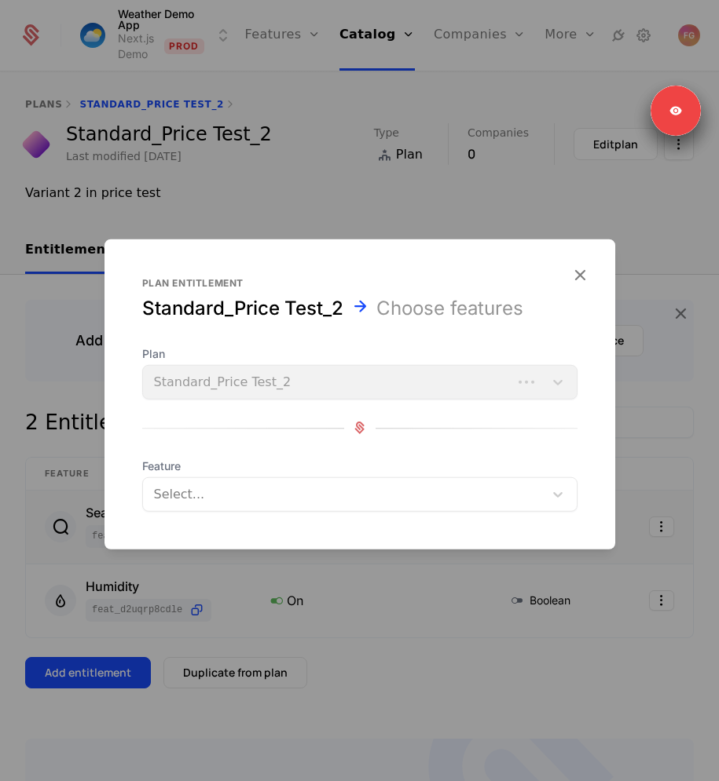
click at [216, 492] on div at bounding box center [345, 494] width 379 height 22
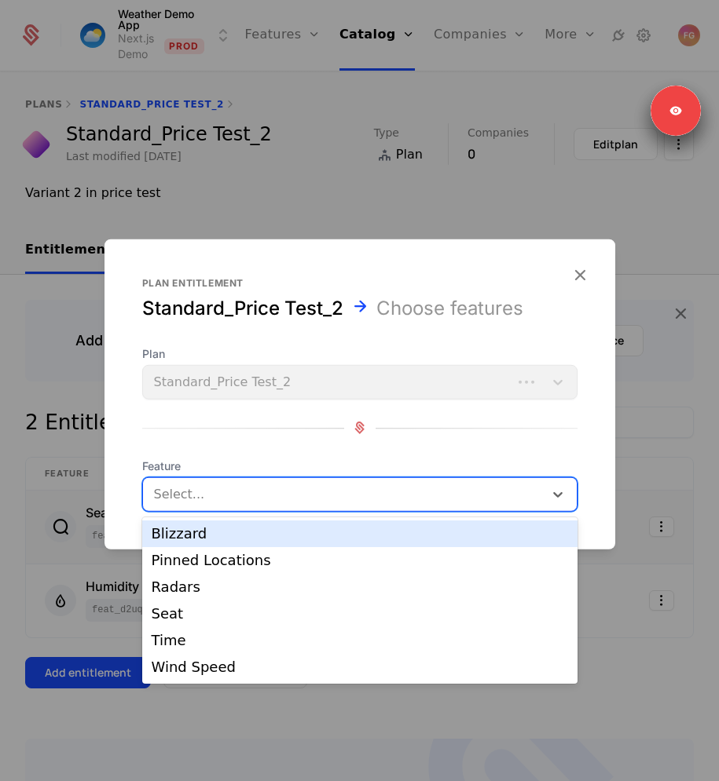
click at [216, 492] on div at bounding box center [345, 494] width 379 height 22
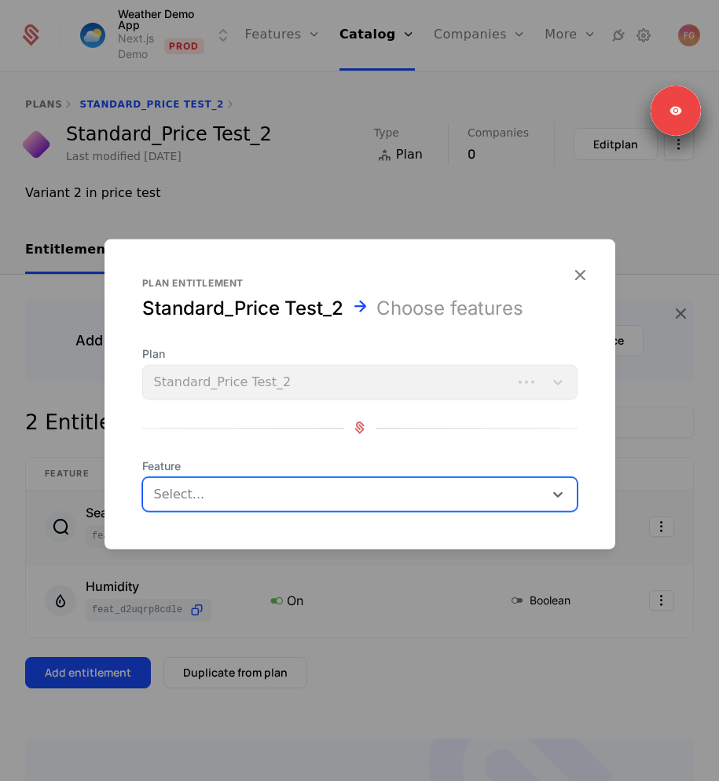
click at [247, 613] on div at bounding box center [359, 390] width 719 height 781
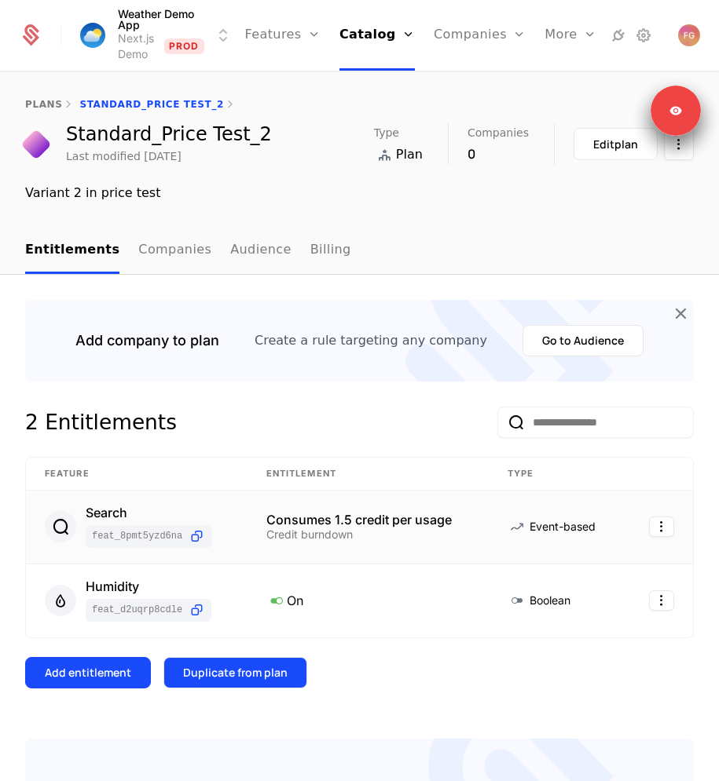
click at [236, 676] on div "Duplicate from plan" at bounding box center [235, 673] width 104 height 16
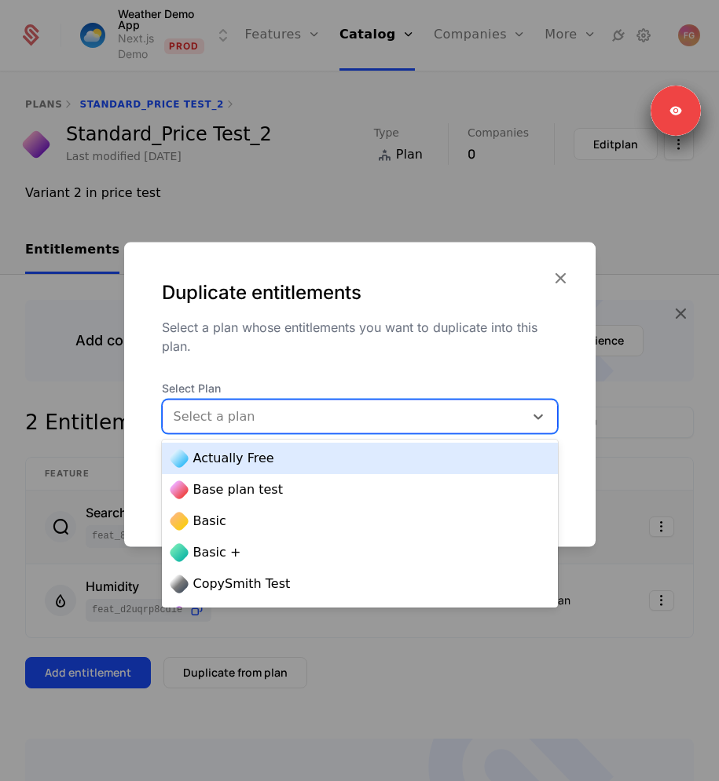
click at [291, 429] on div "Select a plan" at bounding box center [343, 416] width 361 height 28
click at [275, 462] on div "Actually Free" at bounding box center [359, 458] width 377 height 19
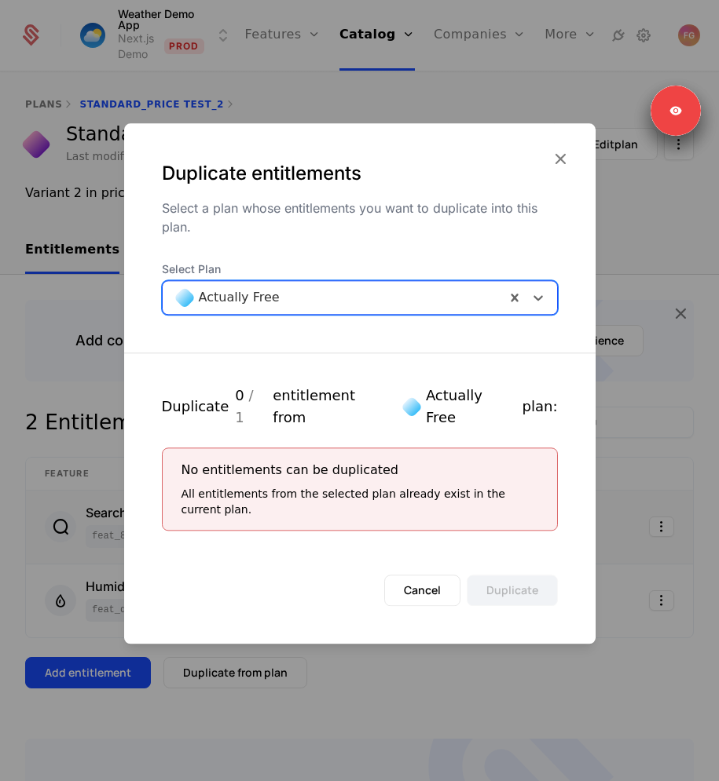
click at [313, 277] on label "Select Plan" at bounding box center [360, 270] width 396 height 16
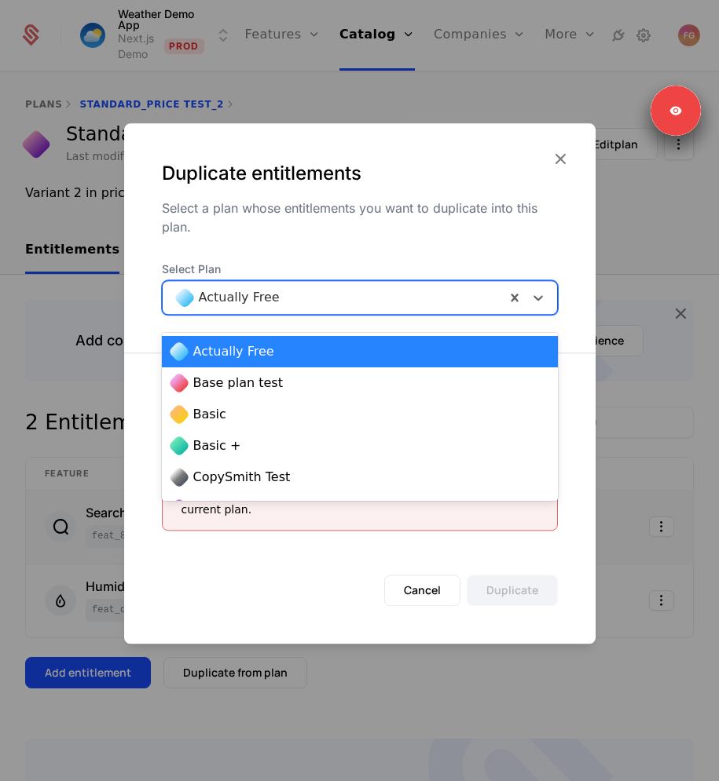
click at [295, 309] on div at bounding box center [334, 298] width 320 height 22
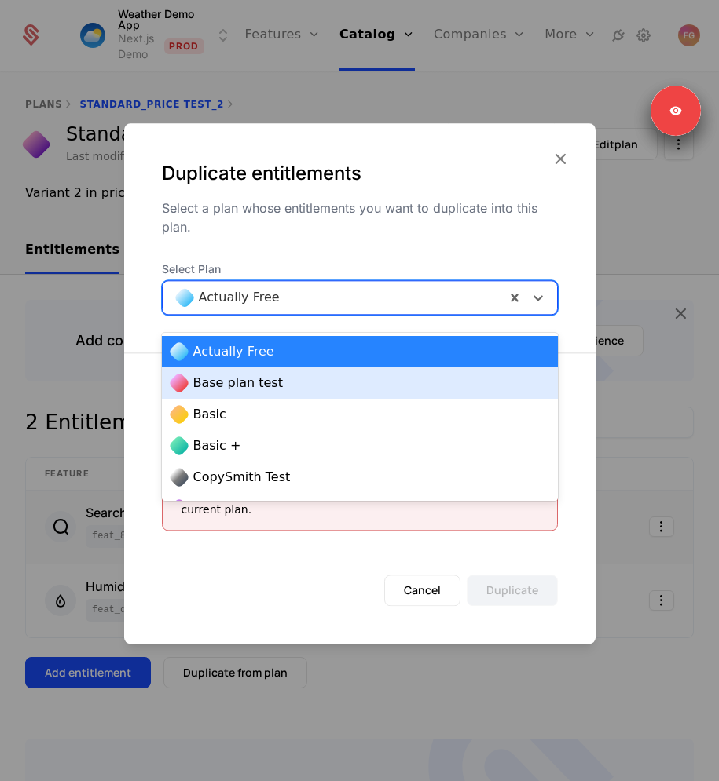
click at [266, 375] on span "Base plan test" at bounding box center [238, 383] width 90 height 19
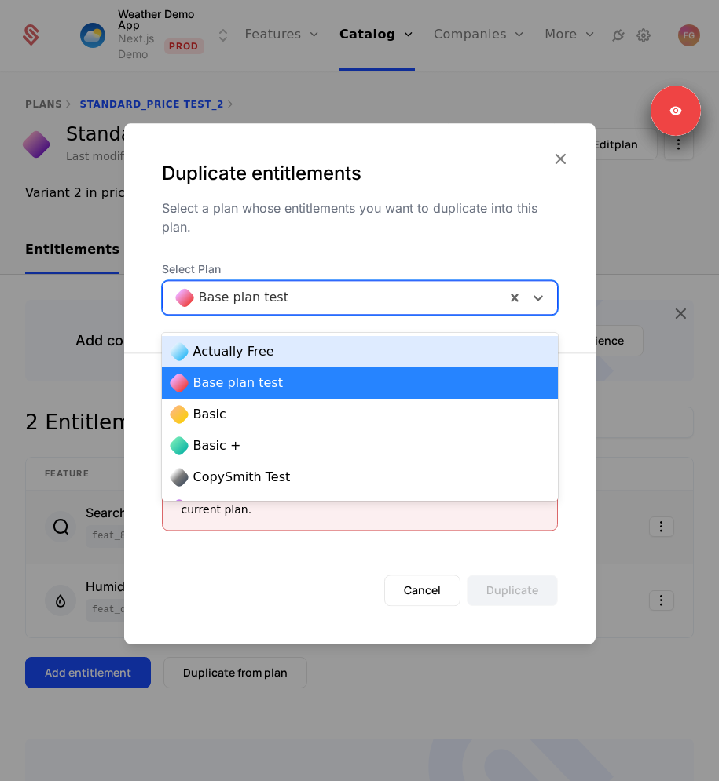
click at [283, 307] on div at bounding box center [334, 298] width 320 height 22
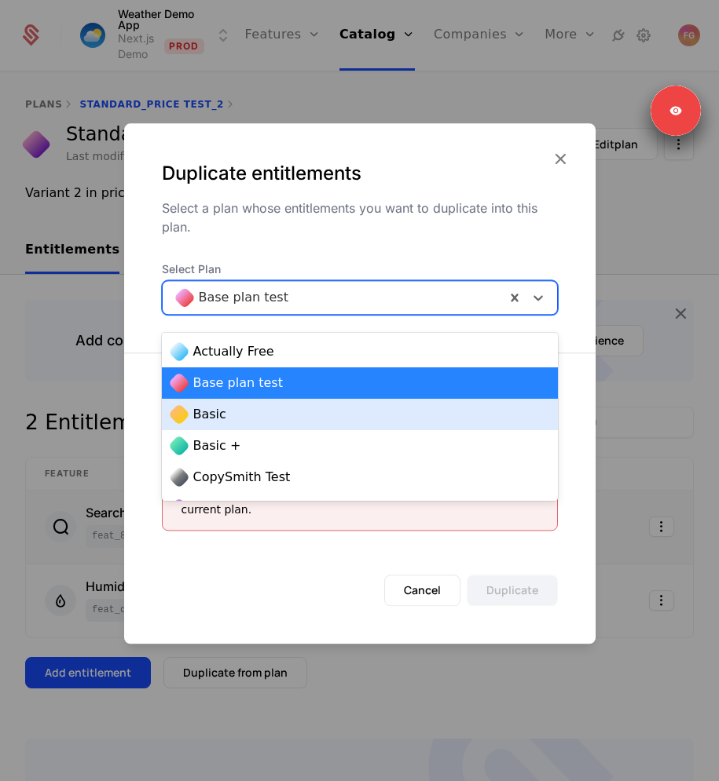
click at [259, 413] on div "Basic" at bounding box center [359, 414] width 377 height 19
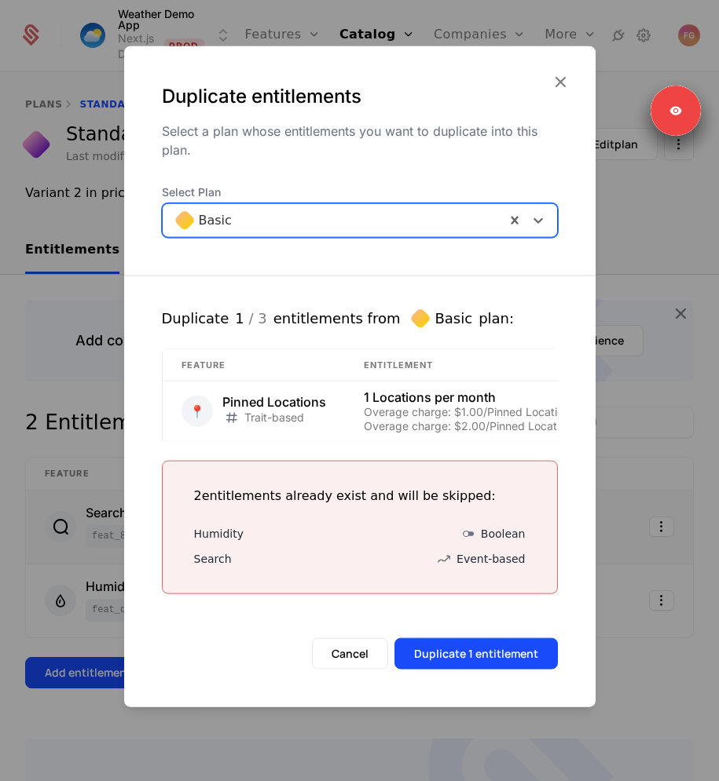
click at [262, 227] on div at bounding box center [334, 220] width 320 height 22
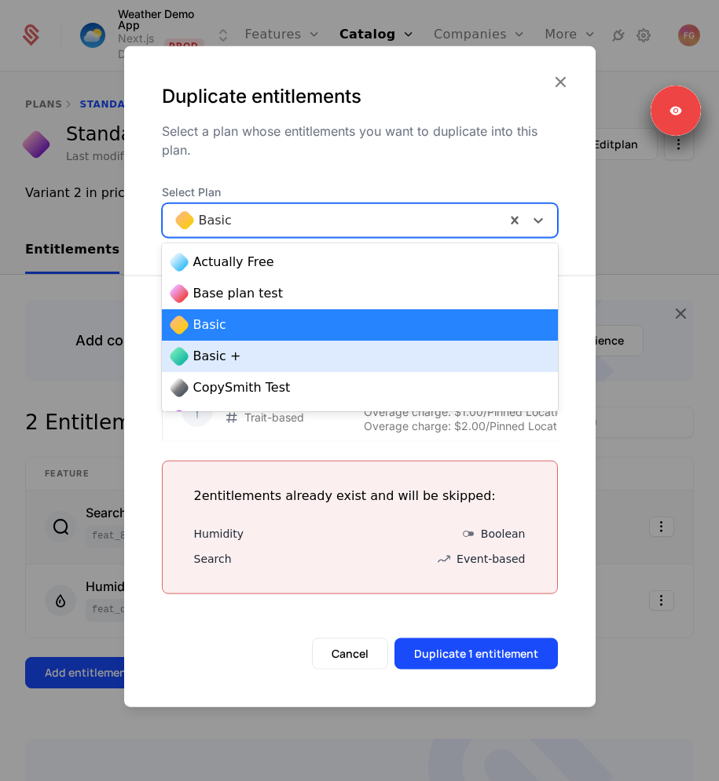
click at [229, 349] on span "Basic +" at bounding box center [217, 356] width 48 height 19
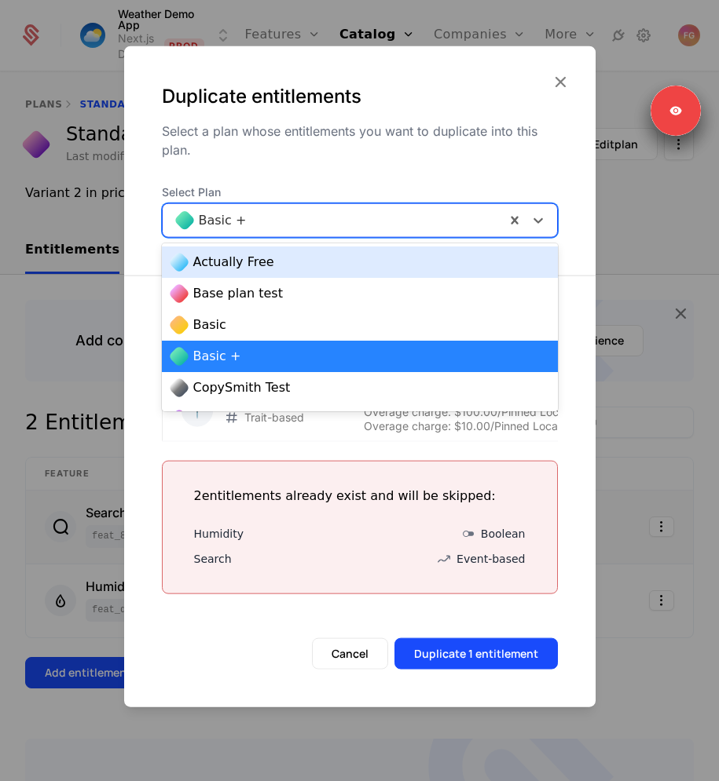
click at [256, 221] on div at bounding box center [334, 220] width 320 height 22
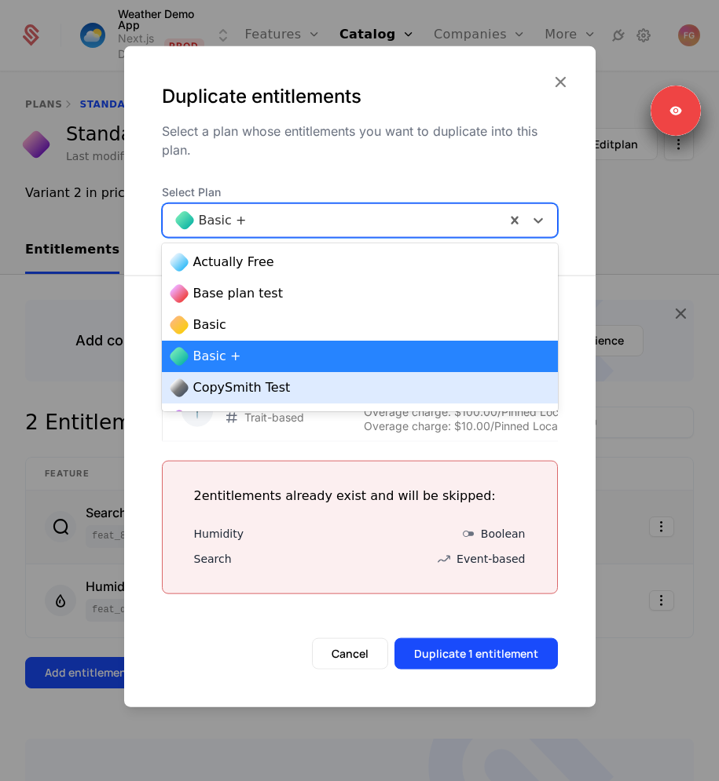
click at [230, 386] on span "CopySmith Test" at bounding box center [241, 388] width 97 height 19
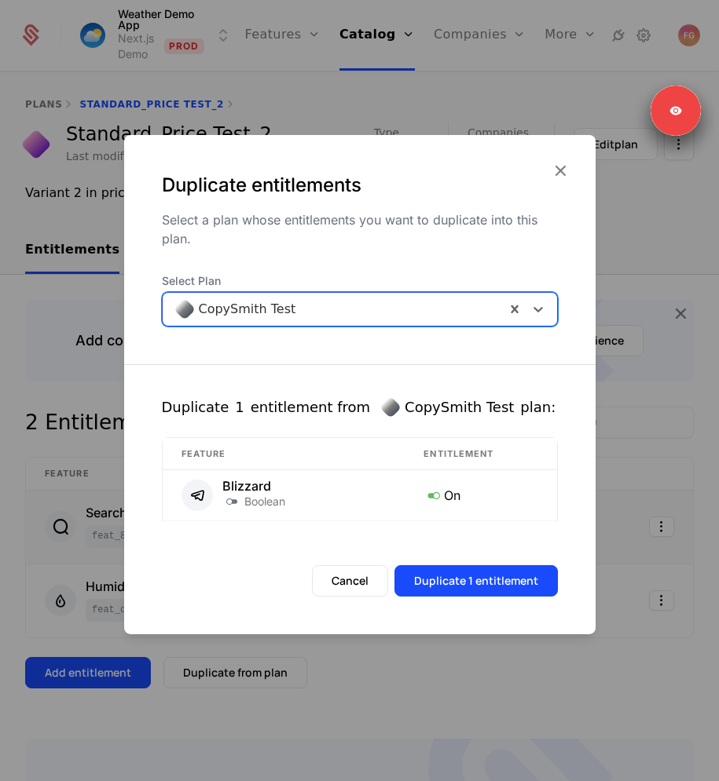
click at [266, 254] on div "Duplicate entitlements Select a plan whose entitlements you want to duplicate i…" at bounding box center [360, 222] width 396 height 101
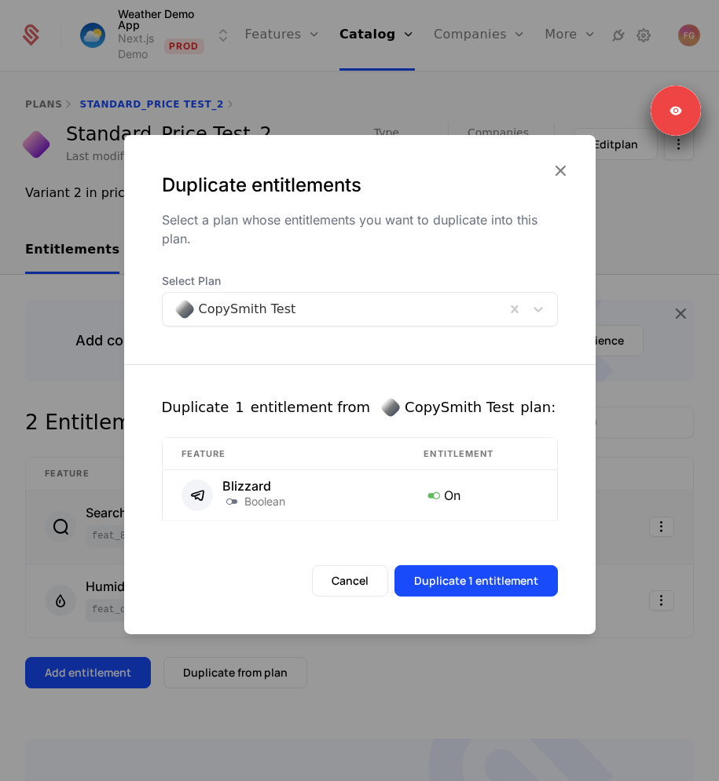
click at [256, 306] on div at bounding box center [334, 309] width 320 height 22
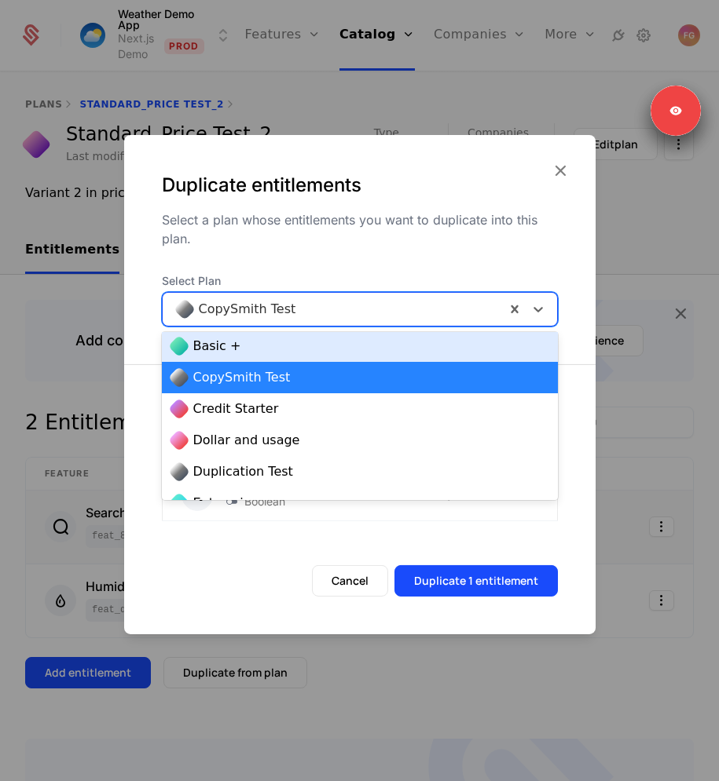
scroll to position [112, 0]
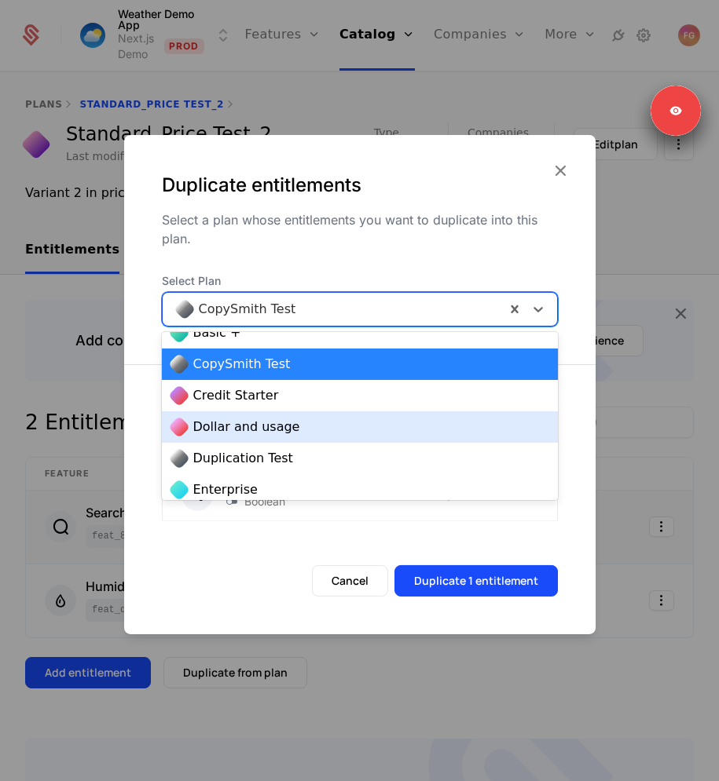
click at [253, 430] on span "Dollar and usage" at bounding box center [246, 427] width 107 height 19
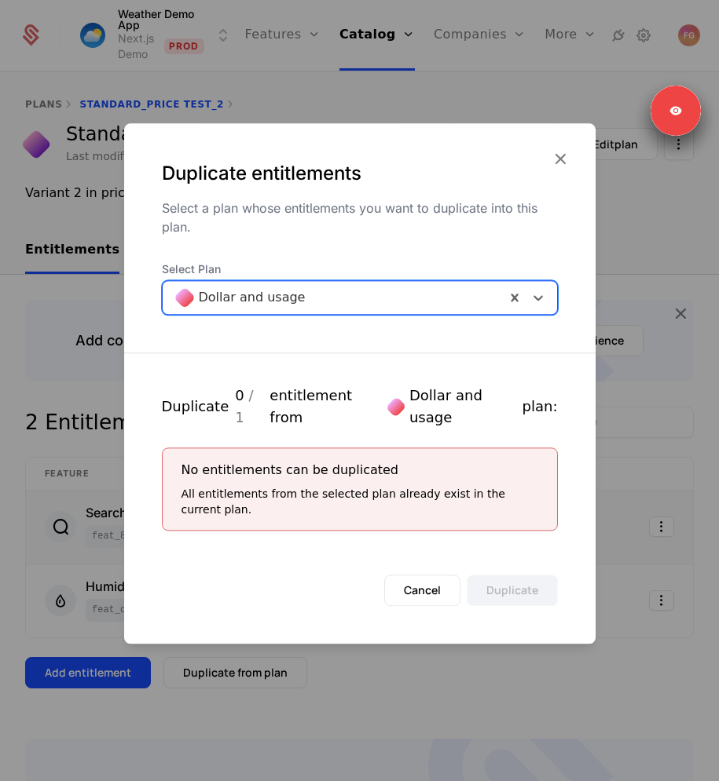
click at [310, 309] on div at bounding box center [334, 298] width 320 height 22
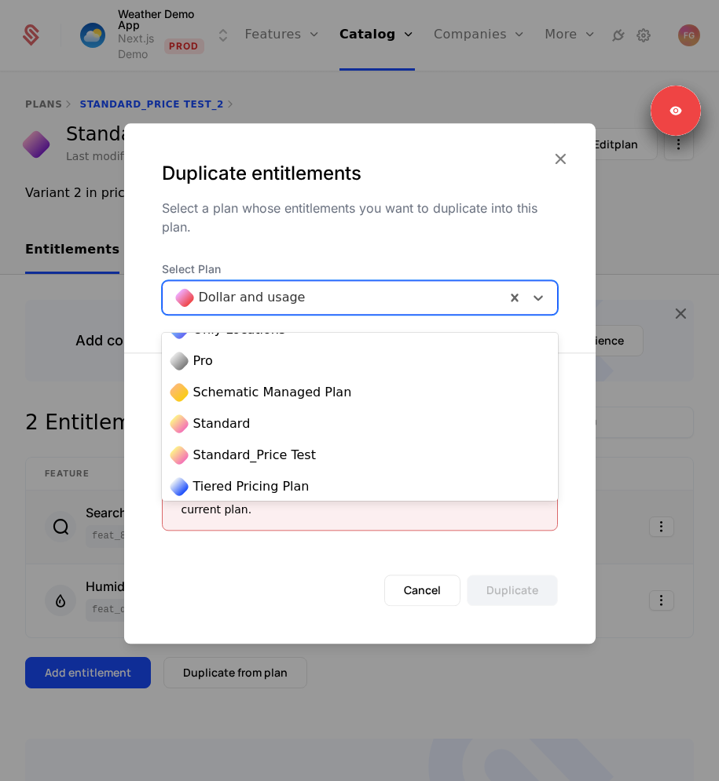
scroll to position [624, 0]
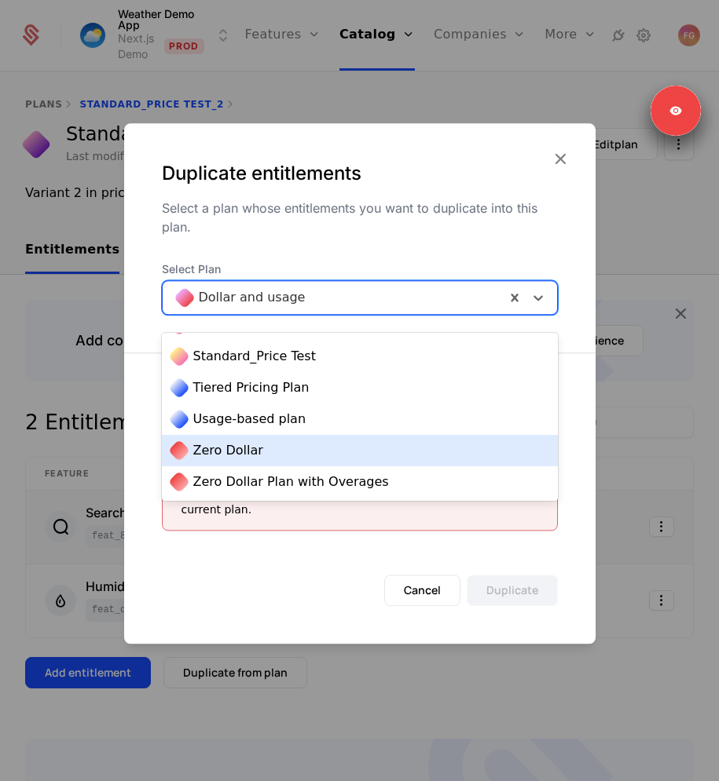
click at [276, 435] on div "Zero Dollar" at bounding box center [360, 450] width 396 height 31
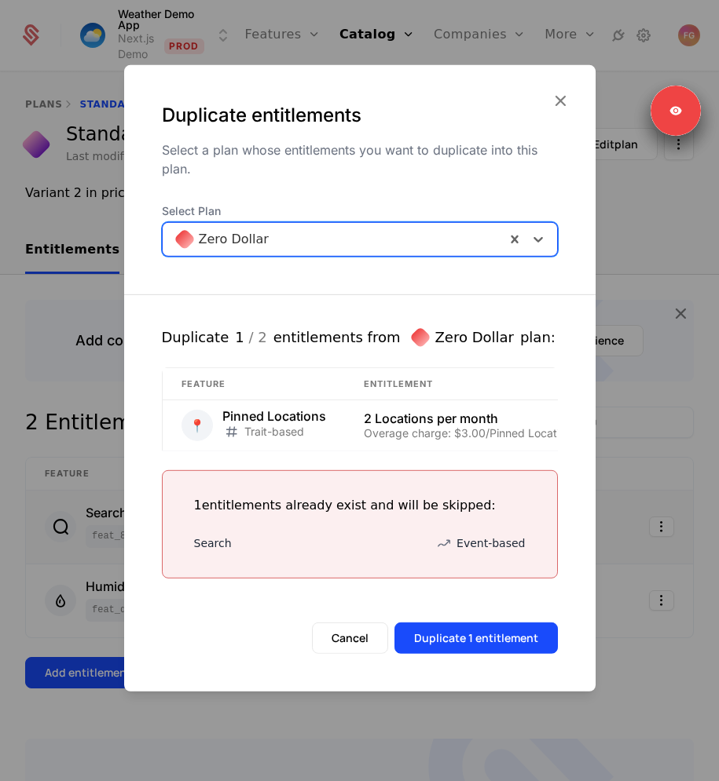
click at [315, 238] on div at bounding box center [334, 239] width 320 height 22
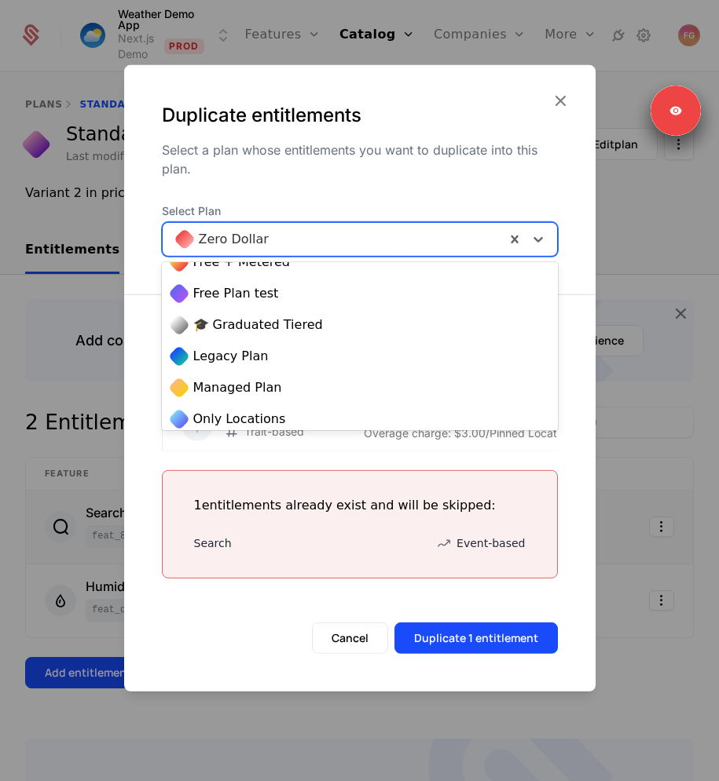
scroll to position [390, 0]
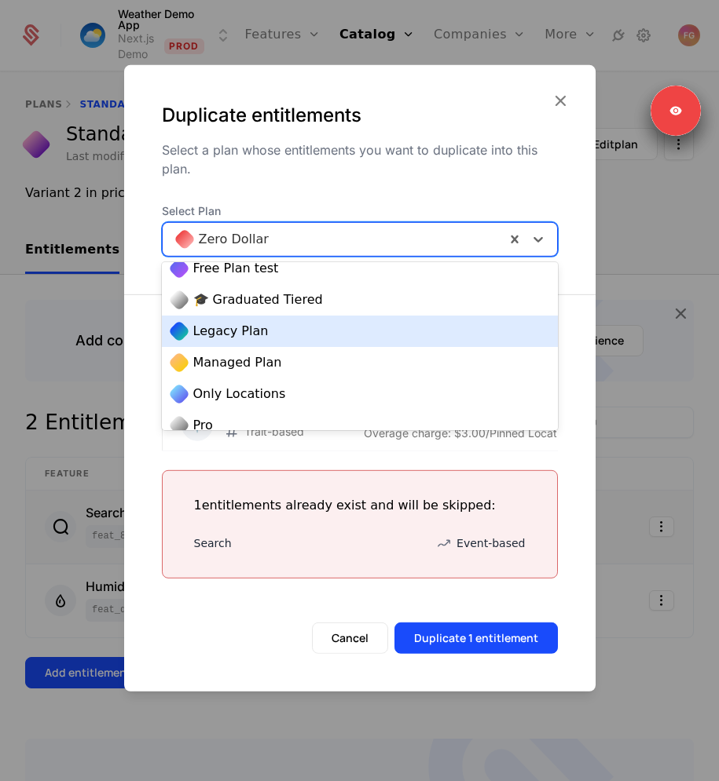
click at [271, 332] on div "Legacy Plan" at bounding box center [359, 331] width 377 height 19
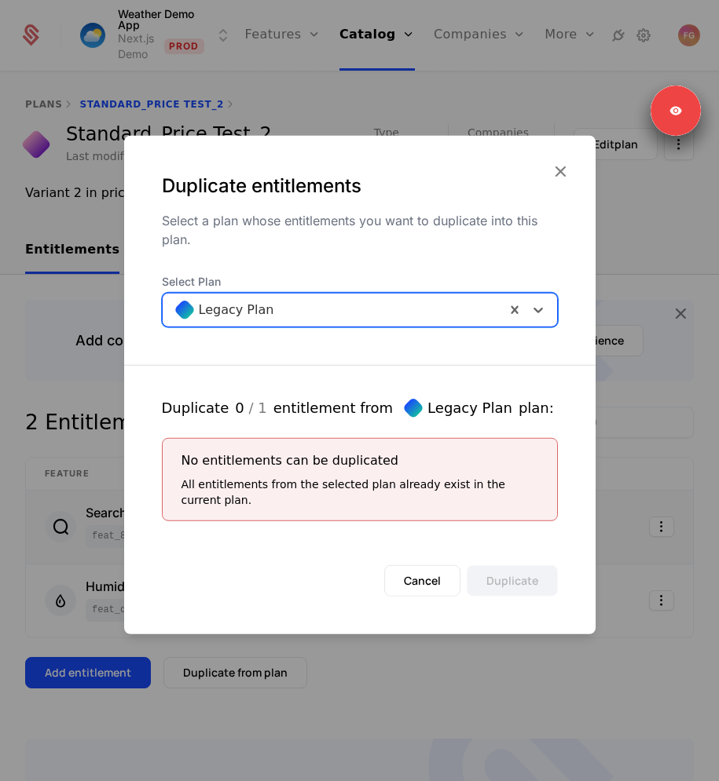
click at [244, 306] on div at bounding box center [334, 309] width 320 height 22
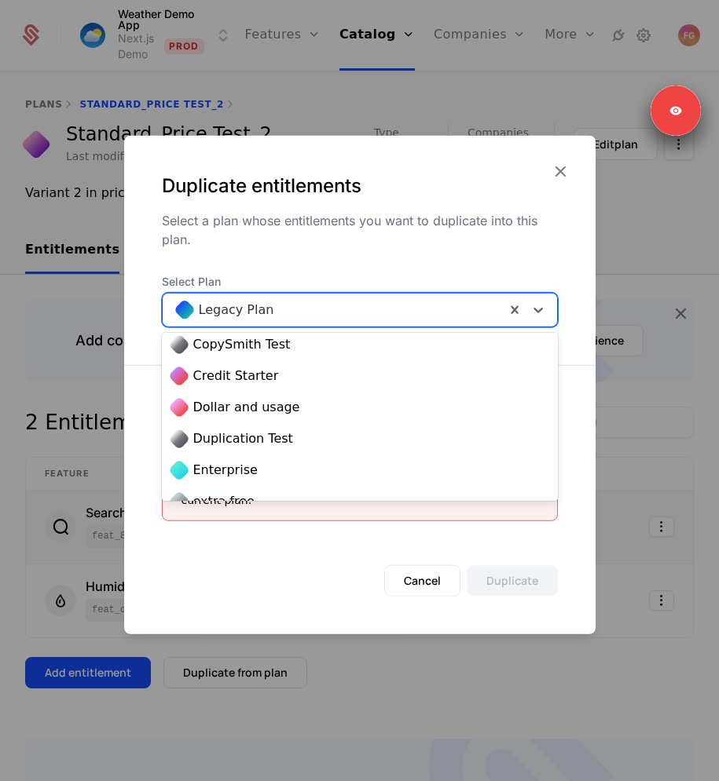
scroll to position [163, 0]
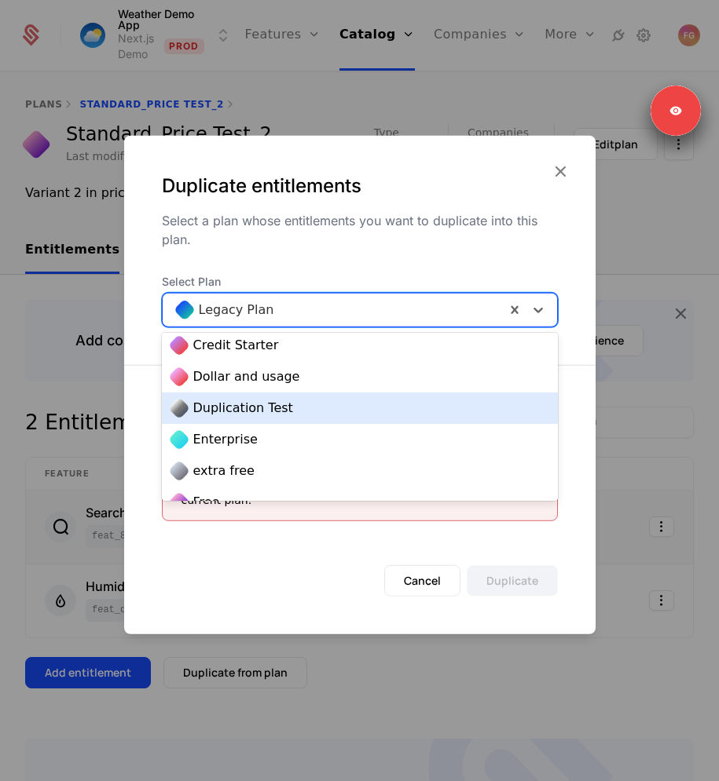
click at [237, 419] on div "Duplication Test" at bounding box center [360, 408] width 396 height 31
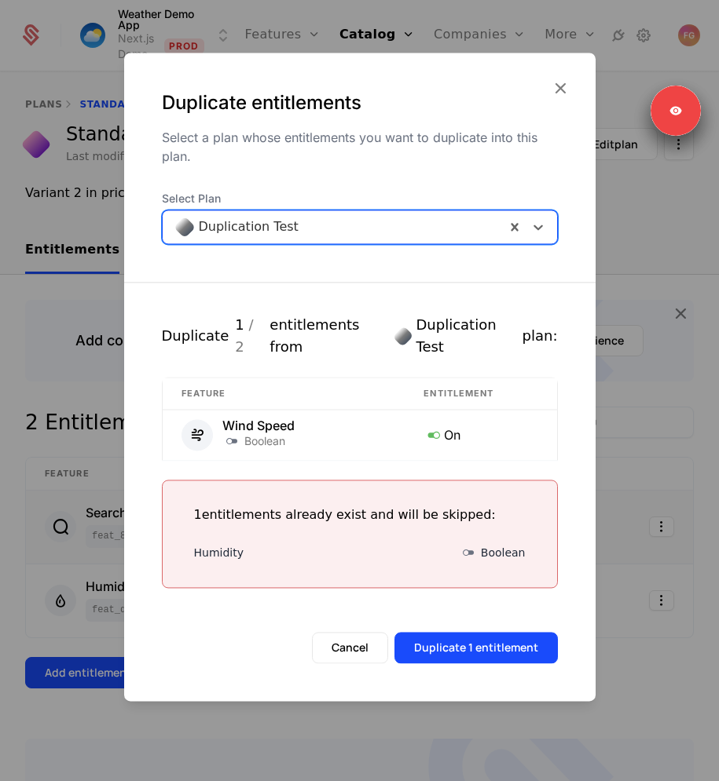
click at [278, 238] on div at bounding box center [334, 227] width 320 height 22
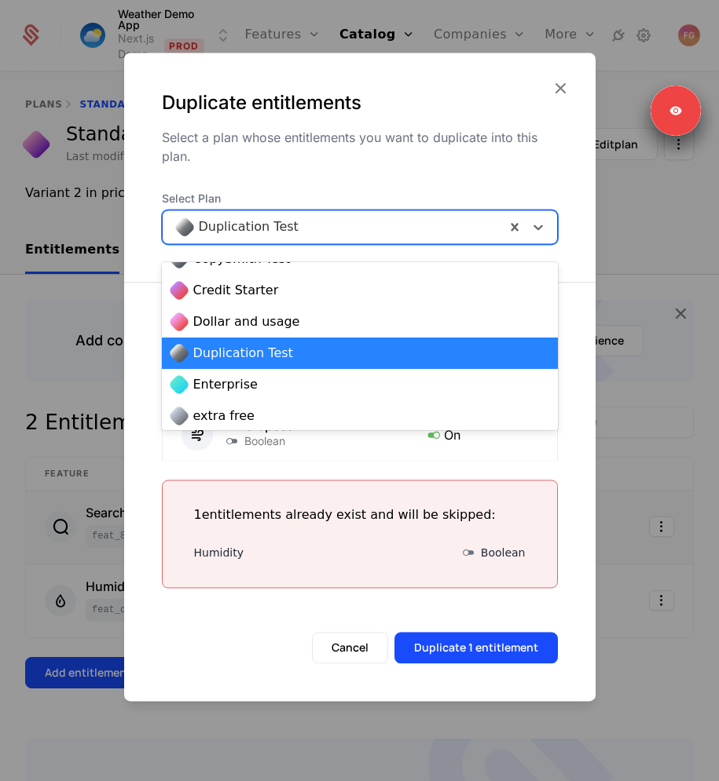
scroll to position [168, 0]
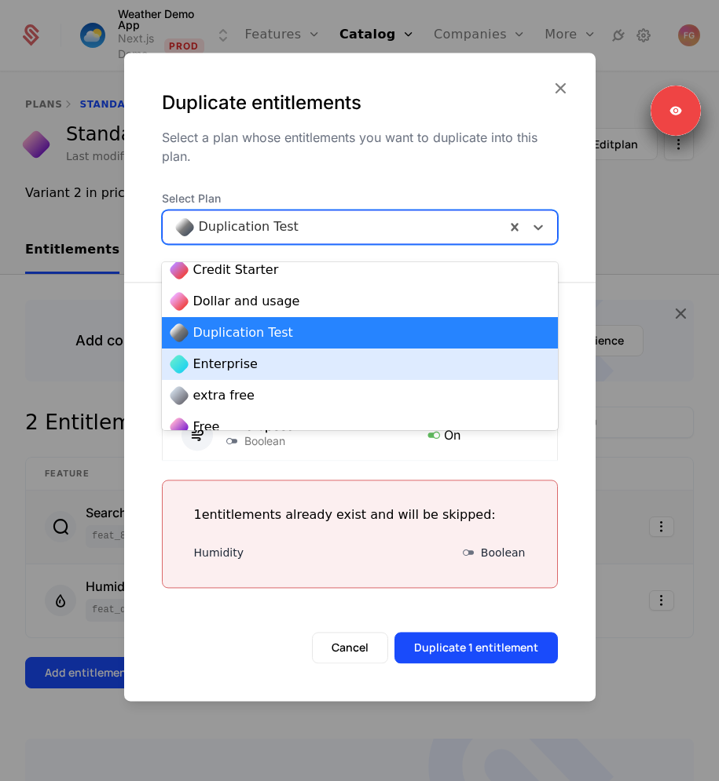
click at [260, 369] on div "Enterprise" at bounding box center [359, 364] width 377 height 19
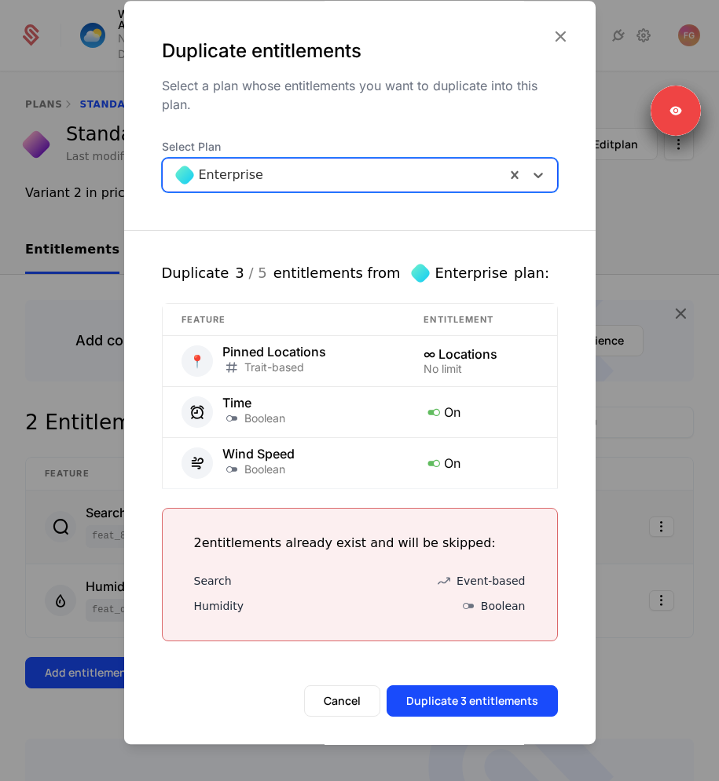
click at [314, 174] on div at bounding box center [334, 175] width 320 height 22
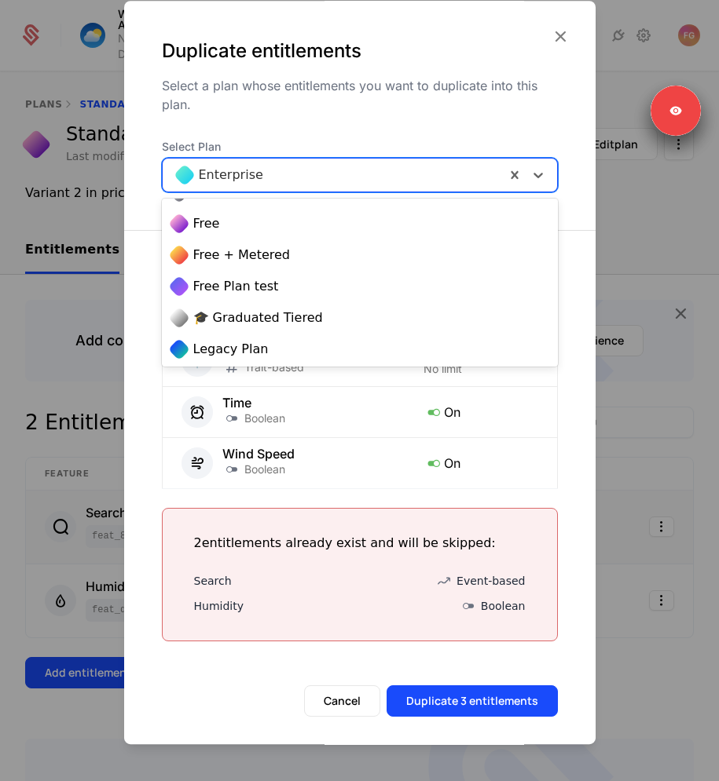
scroll to position [375, 0]
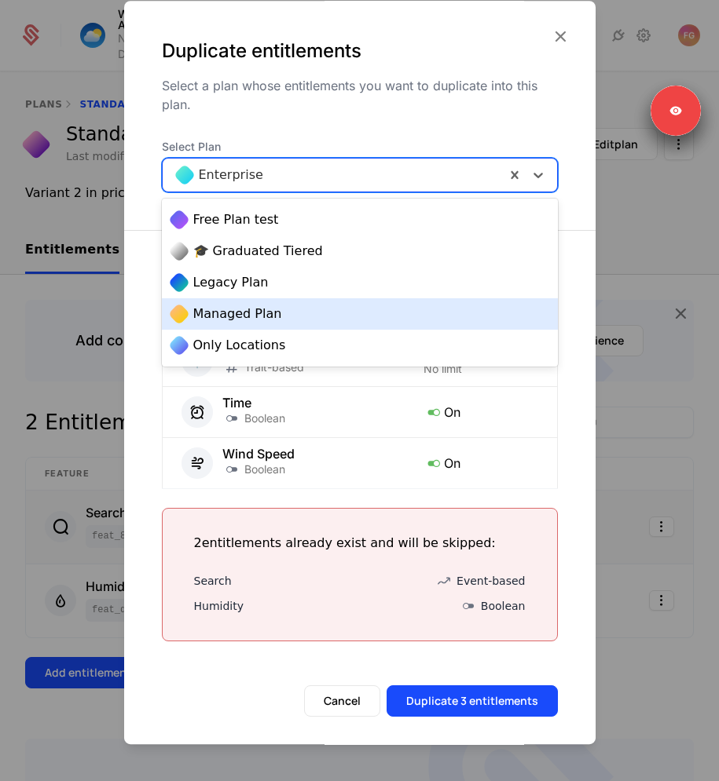
click at [263, 319] on span "Managed Plan" at bounding box center [237, 314] width 89 height 19
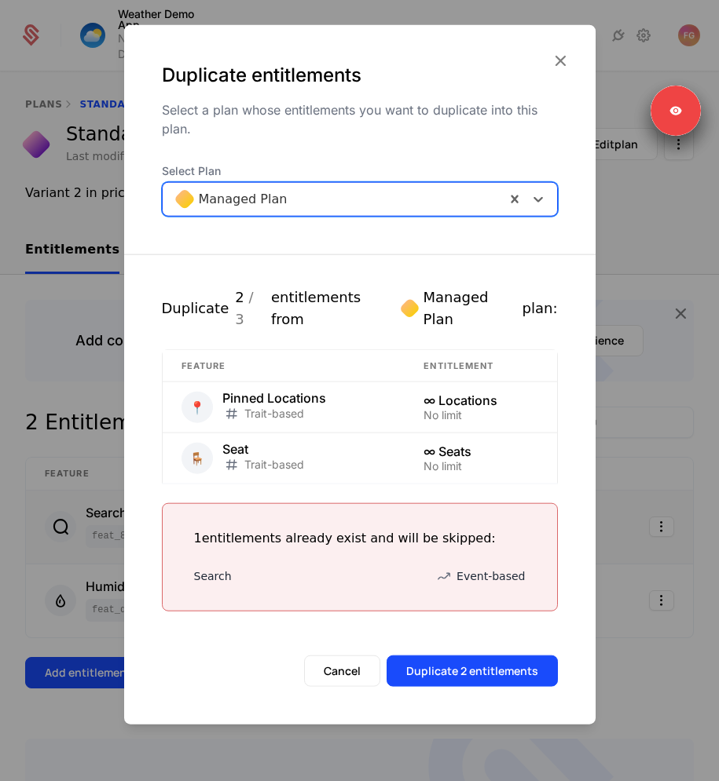
click at [284, 178] on label "Select Plan" at bounding box center [360, 171] width 396 height 16
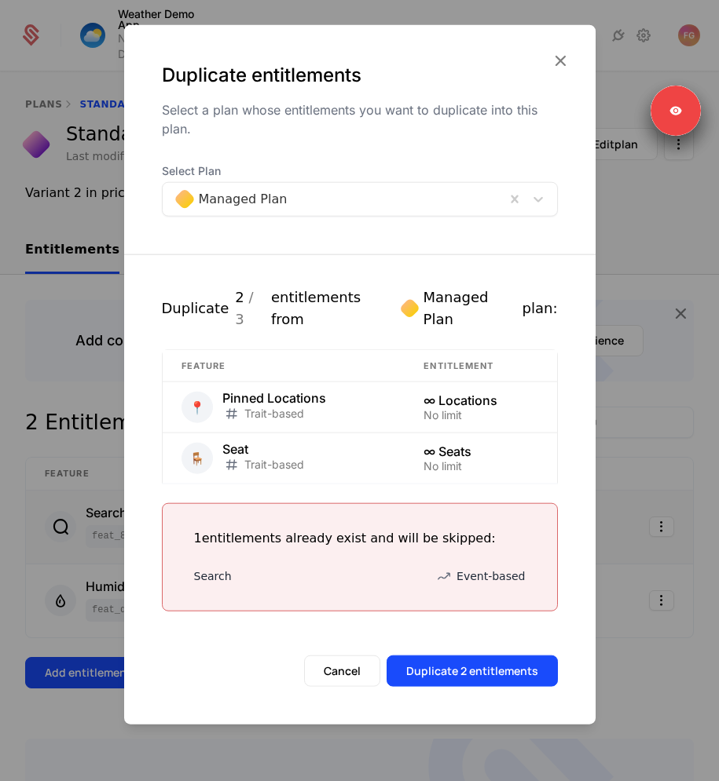
click at [271, 206] on div at bounding box center [334, 199] width 320 height 22
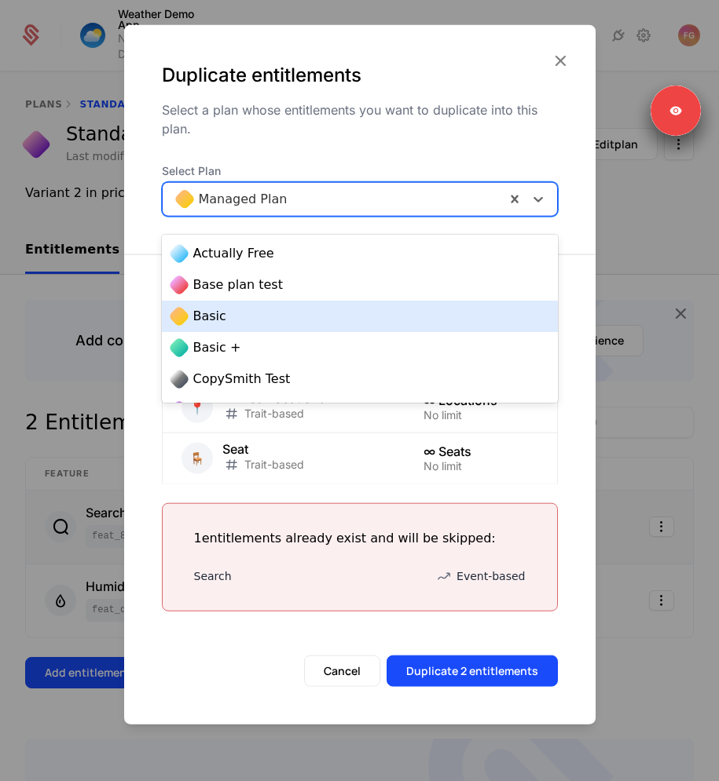
click at [249, 316] on div "Basic" at bounding box center [359, 316] width 377 height 19
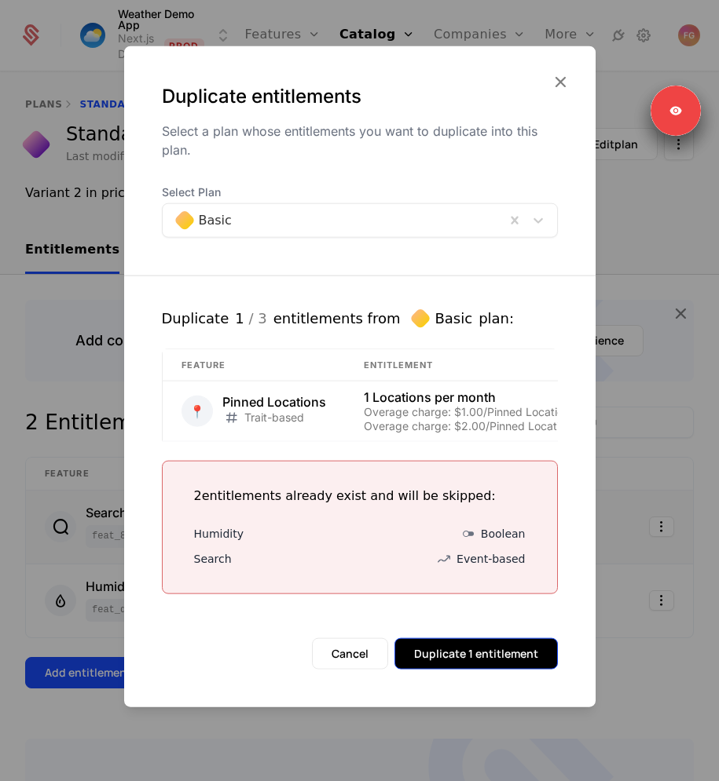
click at [460, 648] on button "Duplicate 1 entitlement" at bounding box center [475, 654] width 163 height 31
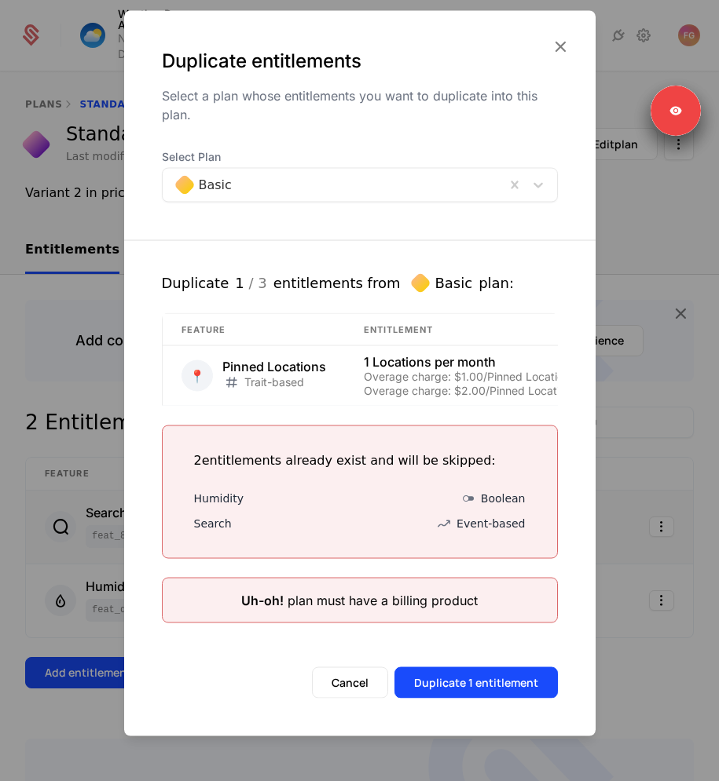
click at [332, 181] on div at bounding box center [334, 185] width 320 height 22
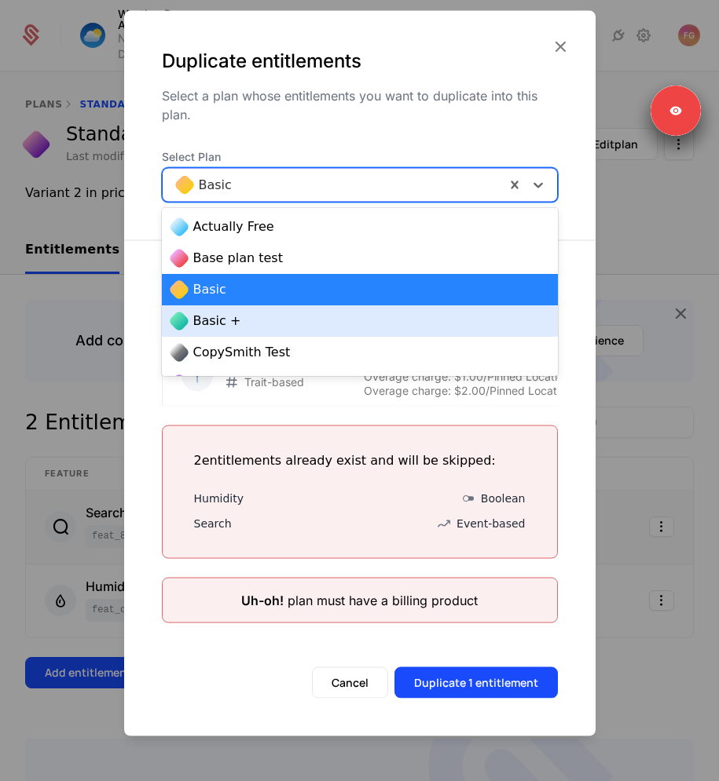
drag, startPoint x: 295, startPoint y: 337, endPoint x: 295, endPoint y: 319, distance: 18.1
click at [295, 319] on div "Actually Free Base plan test Basic Basic + CopySmith Test Credit Starter Dollar…" at bounding box center [360, 292] width 396 height 168
click at [295, 318] on div "Basic +" at bounding box center [359, 321] width 377 height 19
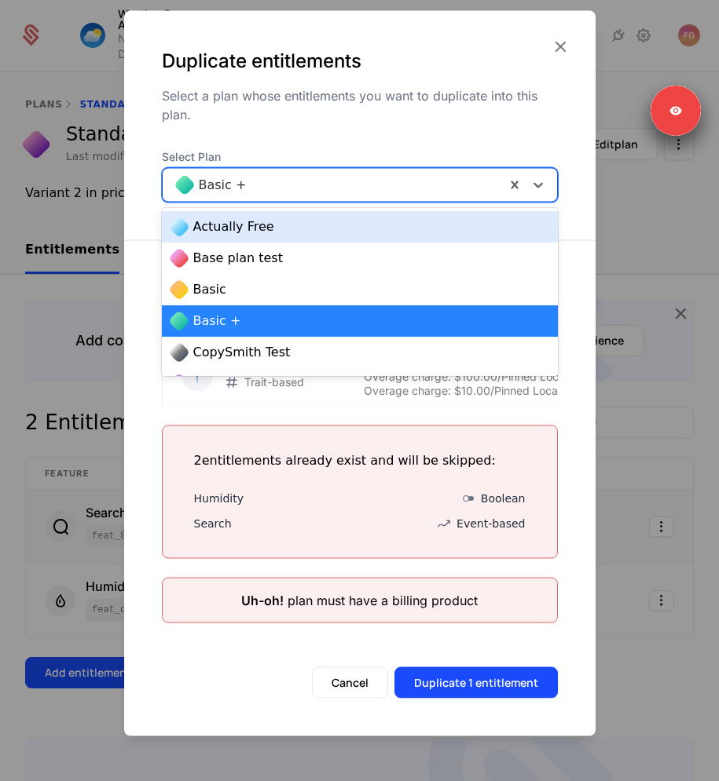
click at [313, 196] on div "Basic +" at bounding box center [334, 184] width 342 height 28
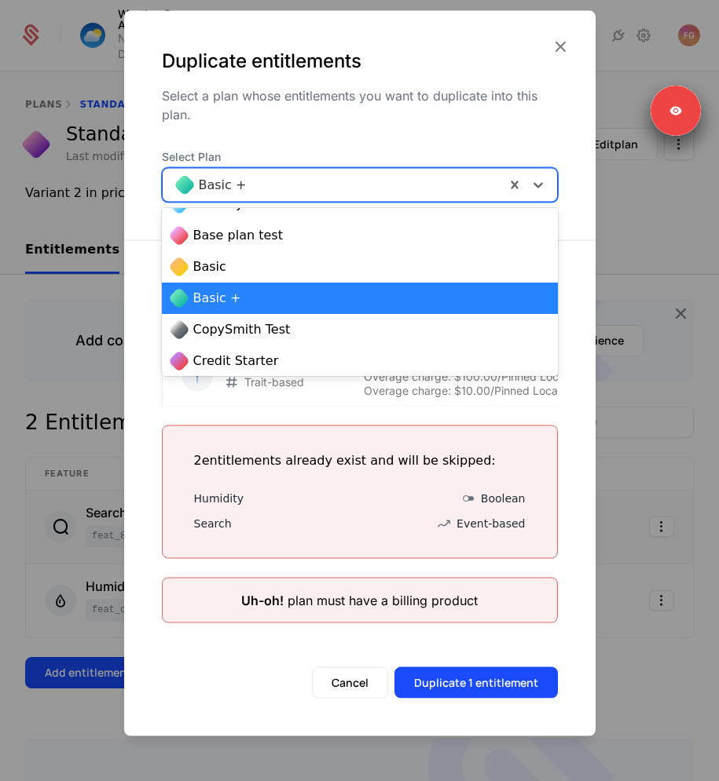
scroll to position [32, 0]
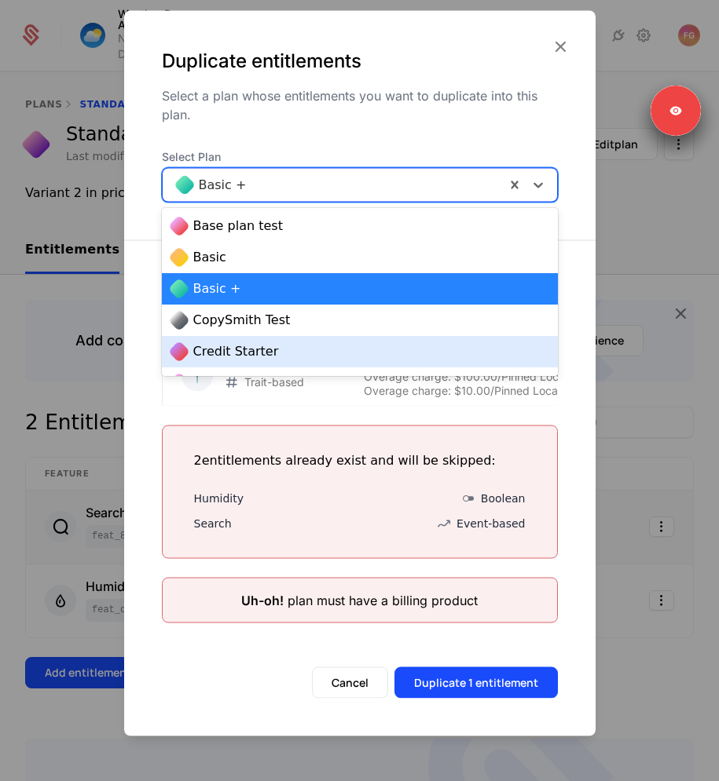
click at [267, 346] on span "Credit Starter" at bounding box center [236, 351] width 86 height 19
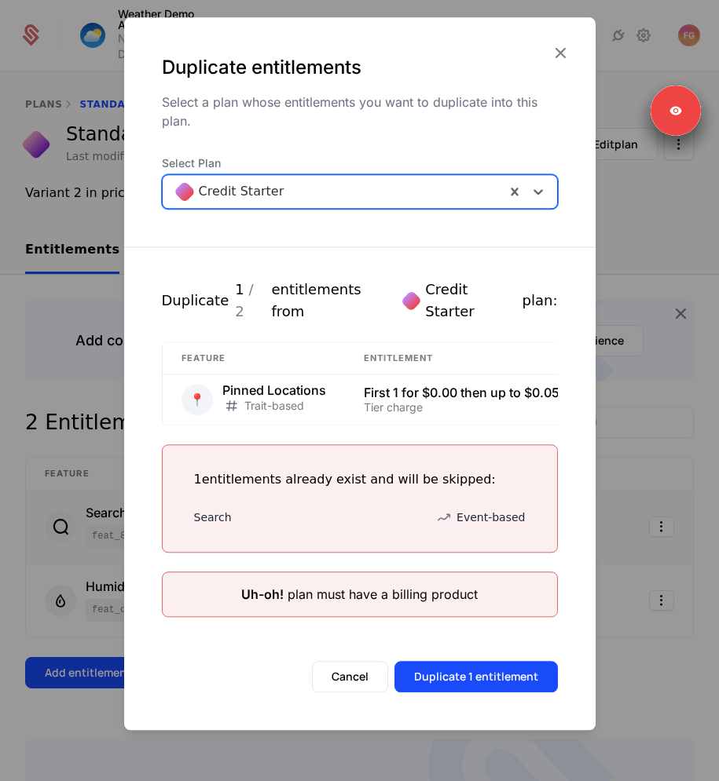
click at [288, 198] on div at bounding box center [334, 192] width 320 height 22
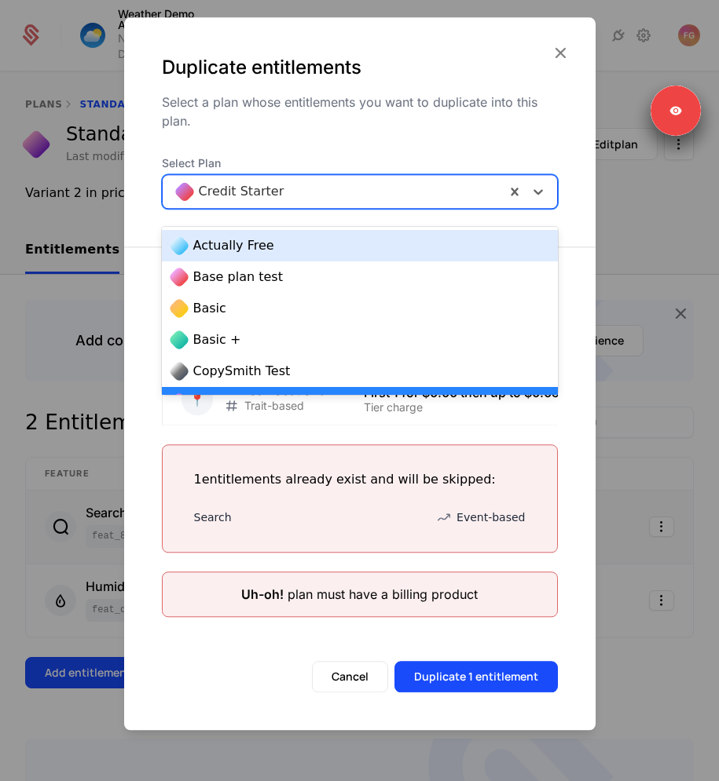
click at [334, 114] on div "Select a plan whose entitlements you want to duplicate into this plan." at bounding box center [360, 112] width 396 height 38
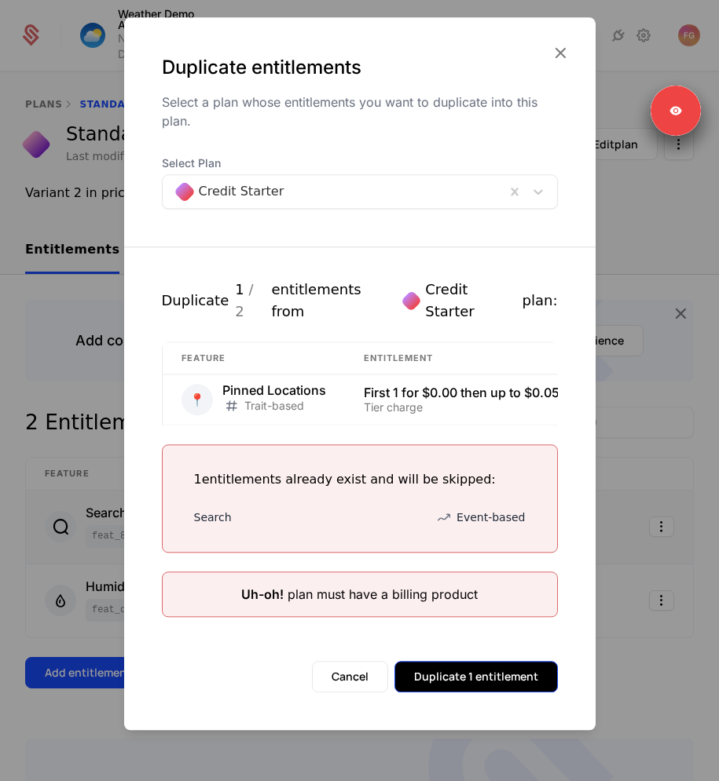
click at [445, 668] on button "Duplicate 1 entitlement" at bounding box center [475, 676] width 163 height 31
